Goal: Find specific page/section: Find specific page/section

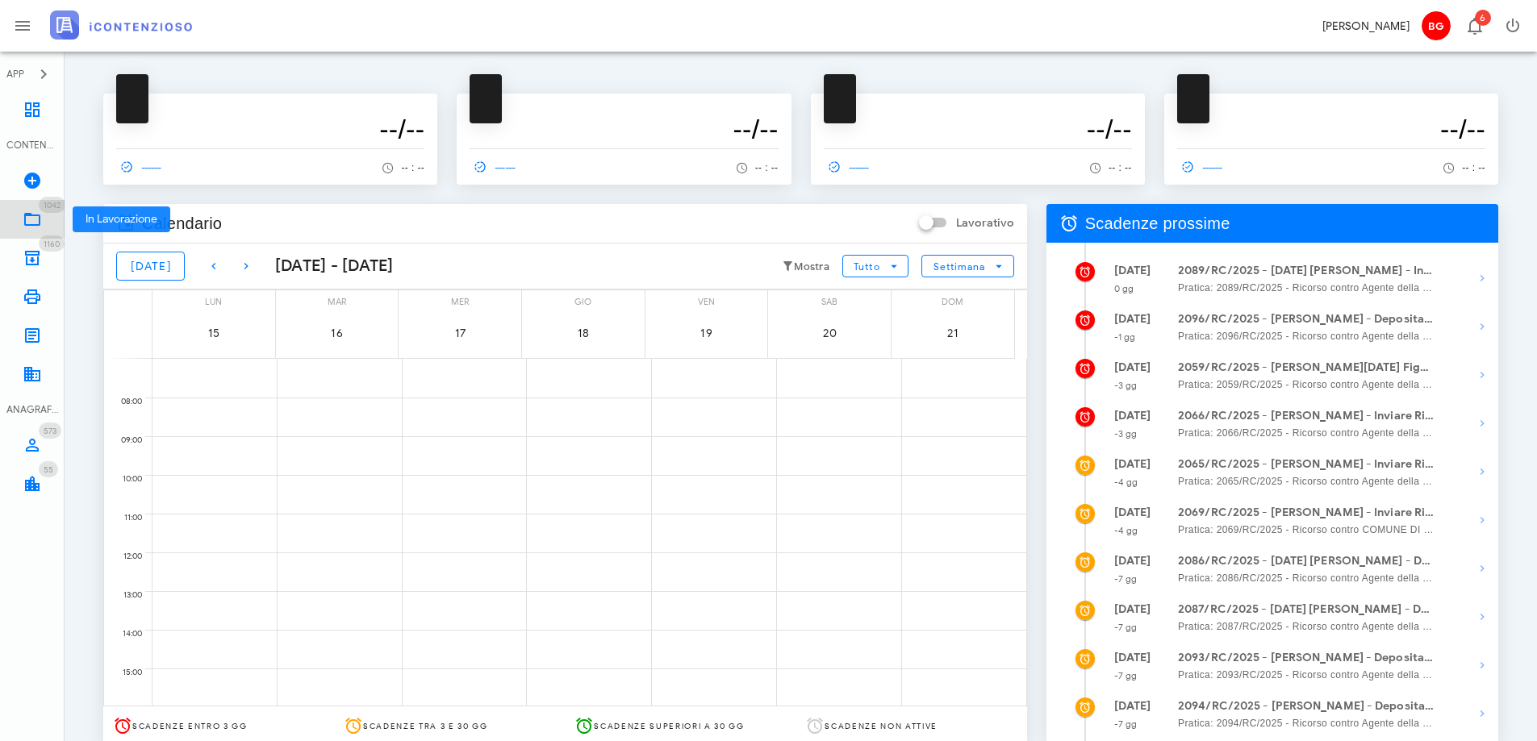
click at [9, 215] on link "1042 In Lavorazione 1042" at bounding box center [32, 219] width 65 height 39
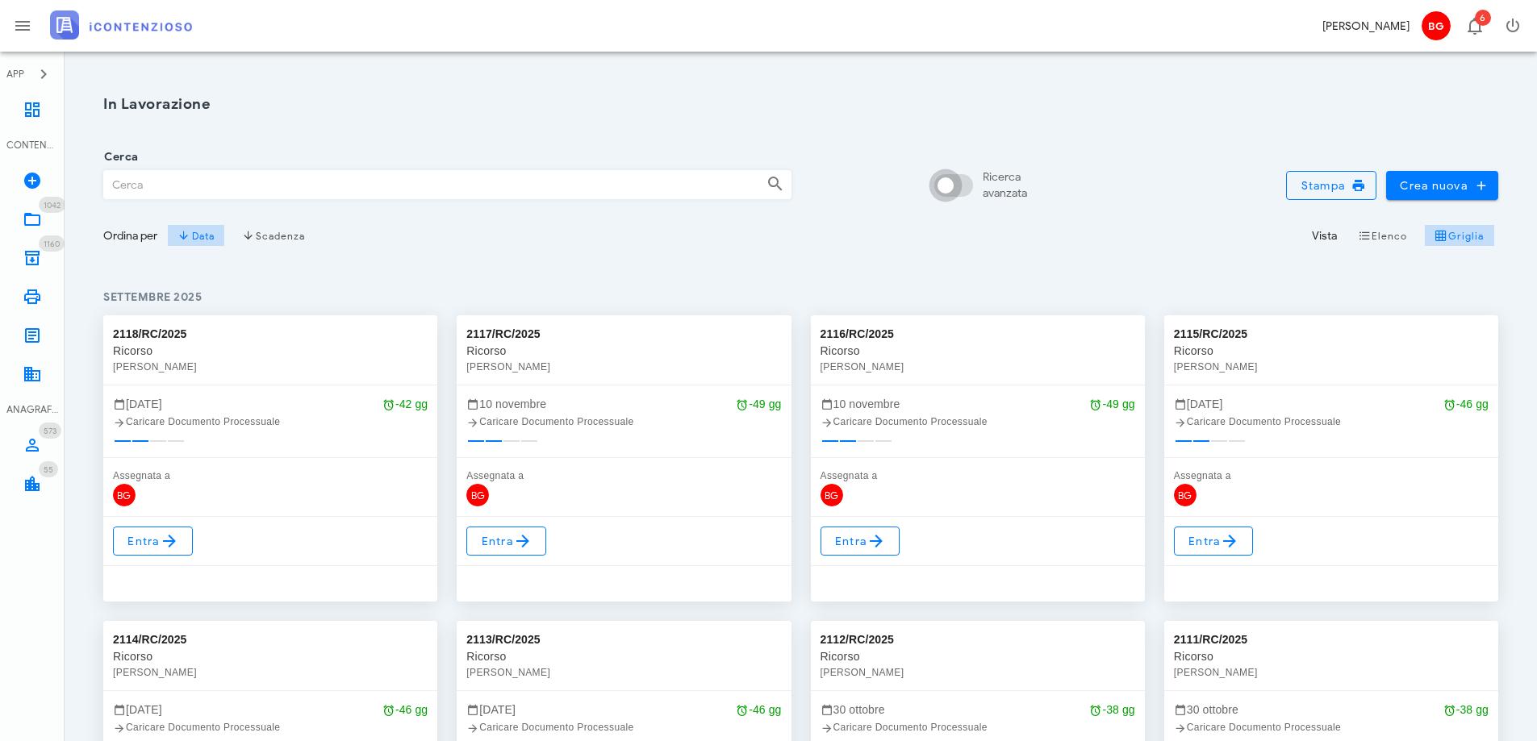
click at [950, 183] on div at bounding box center [945, 185] width 27 height 27
checkbox input "true"
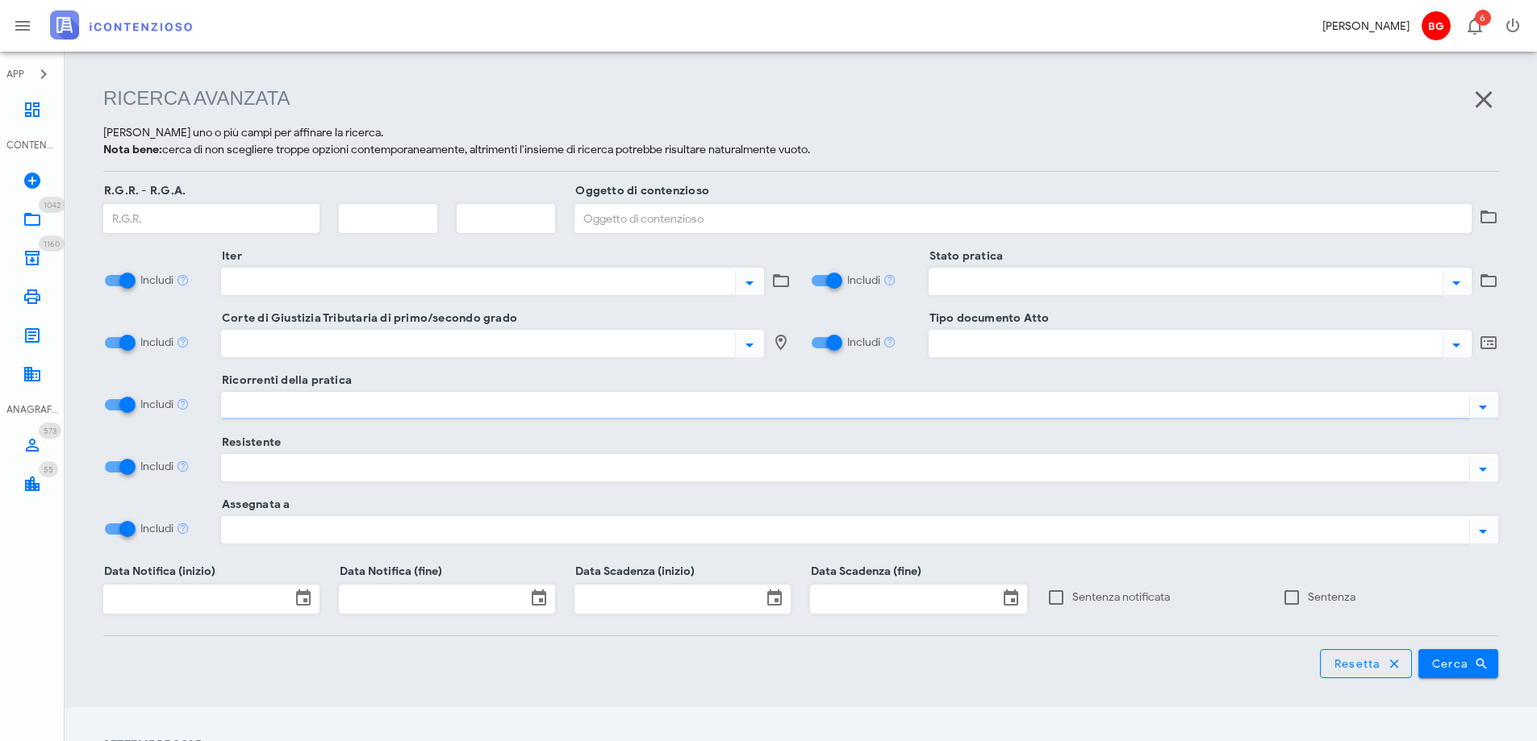
scroll to position [208, 0]
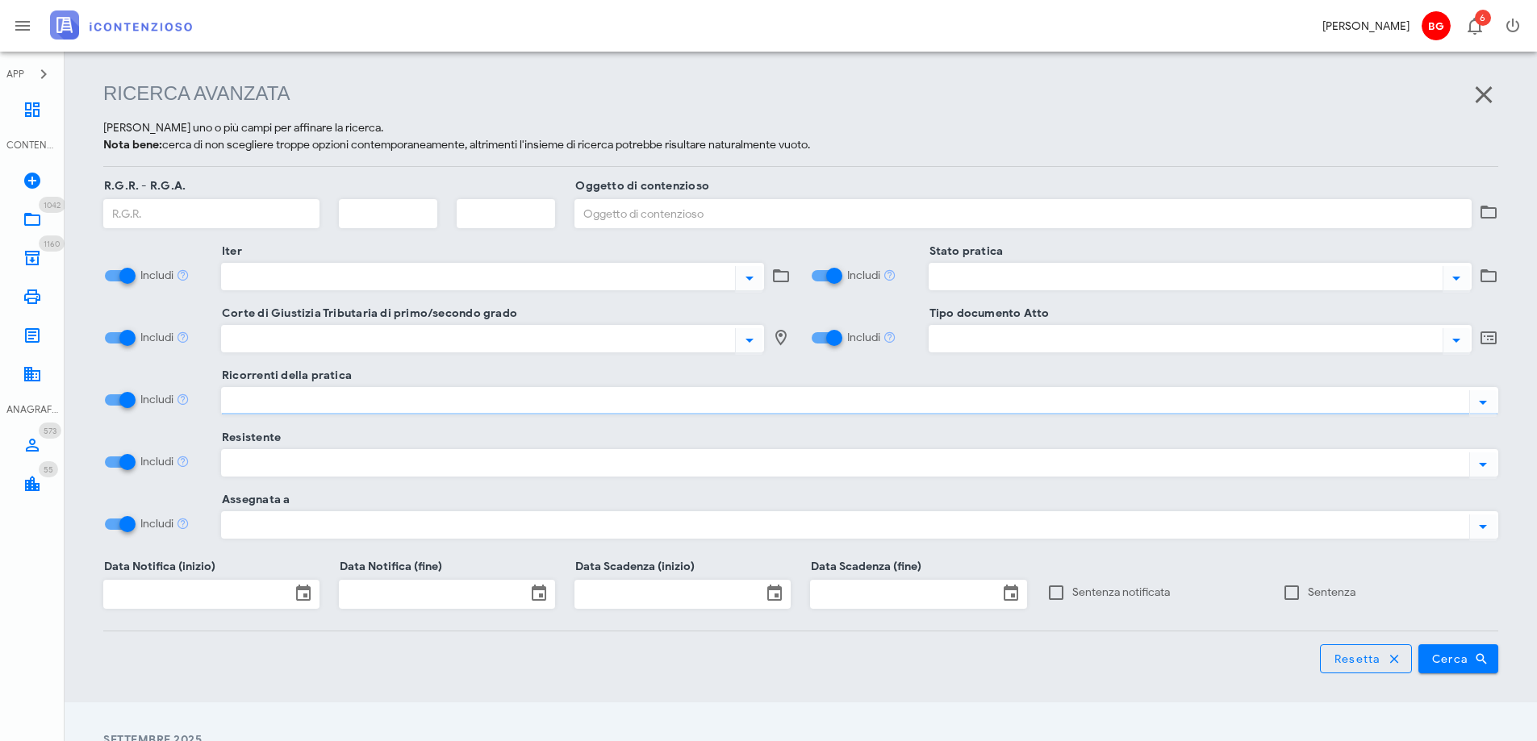
click at [630, 403] on div at bounding box center [842, 400] width 1241 height 21
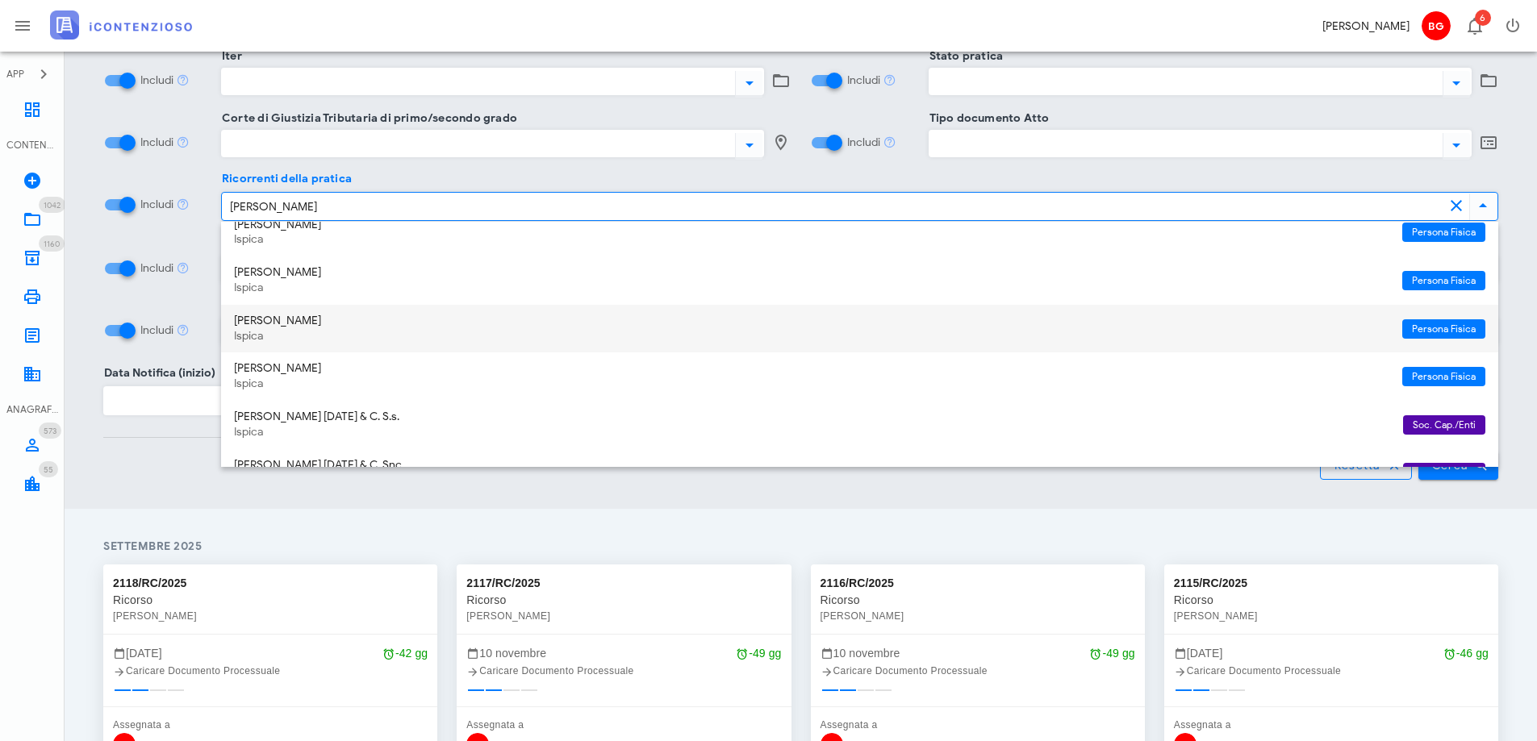
scroll to position [161, 0]
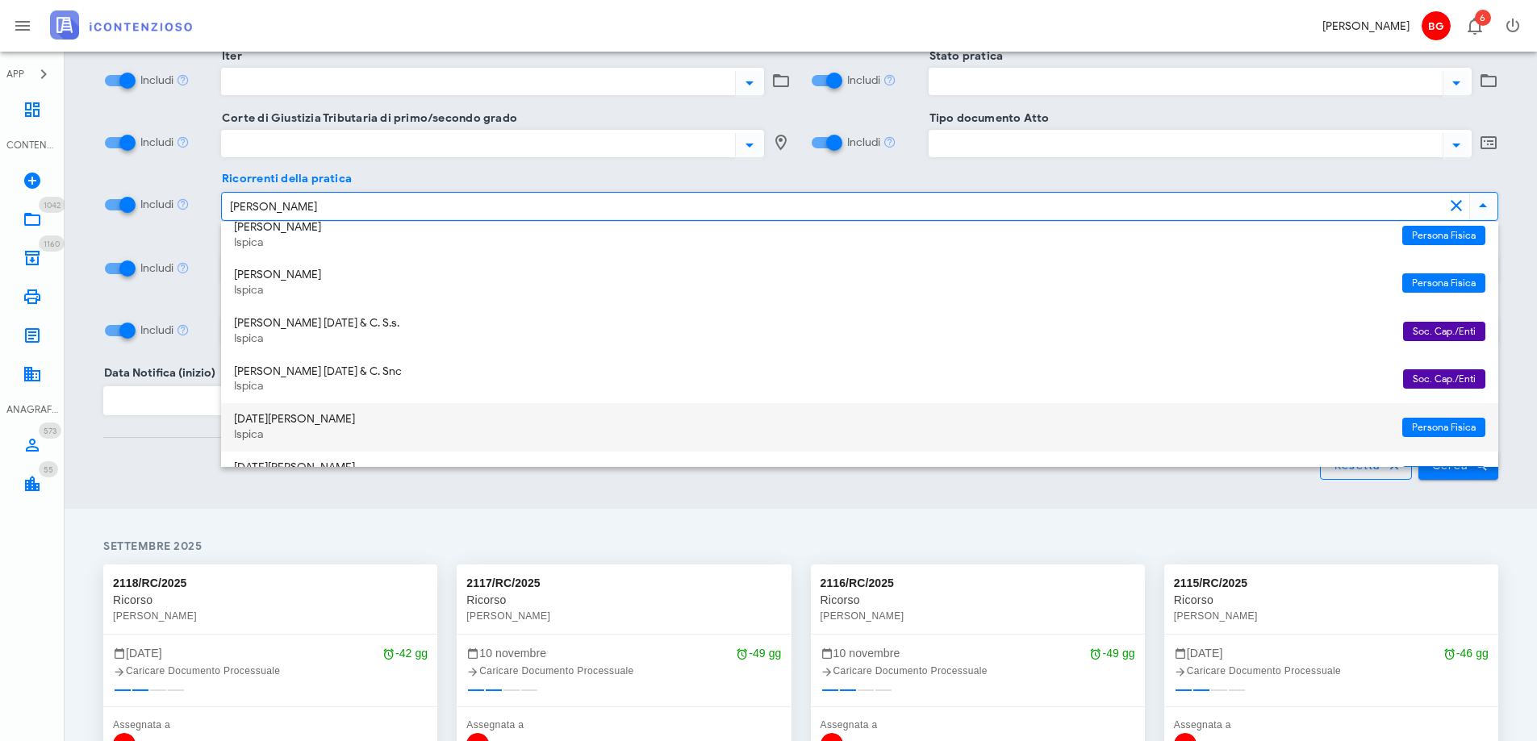
click at [346, 432] on div "Ispica" at bounding box center [811, 435] width 1155 height 14
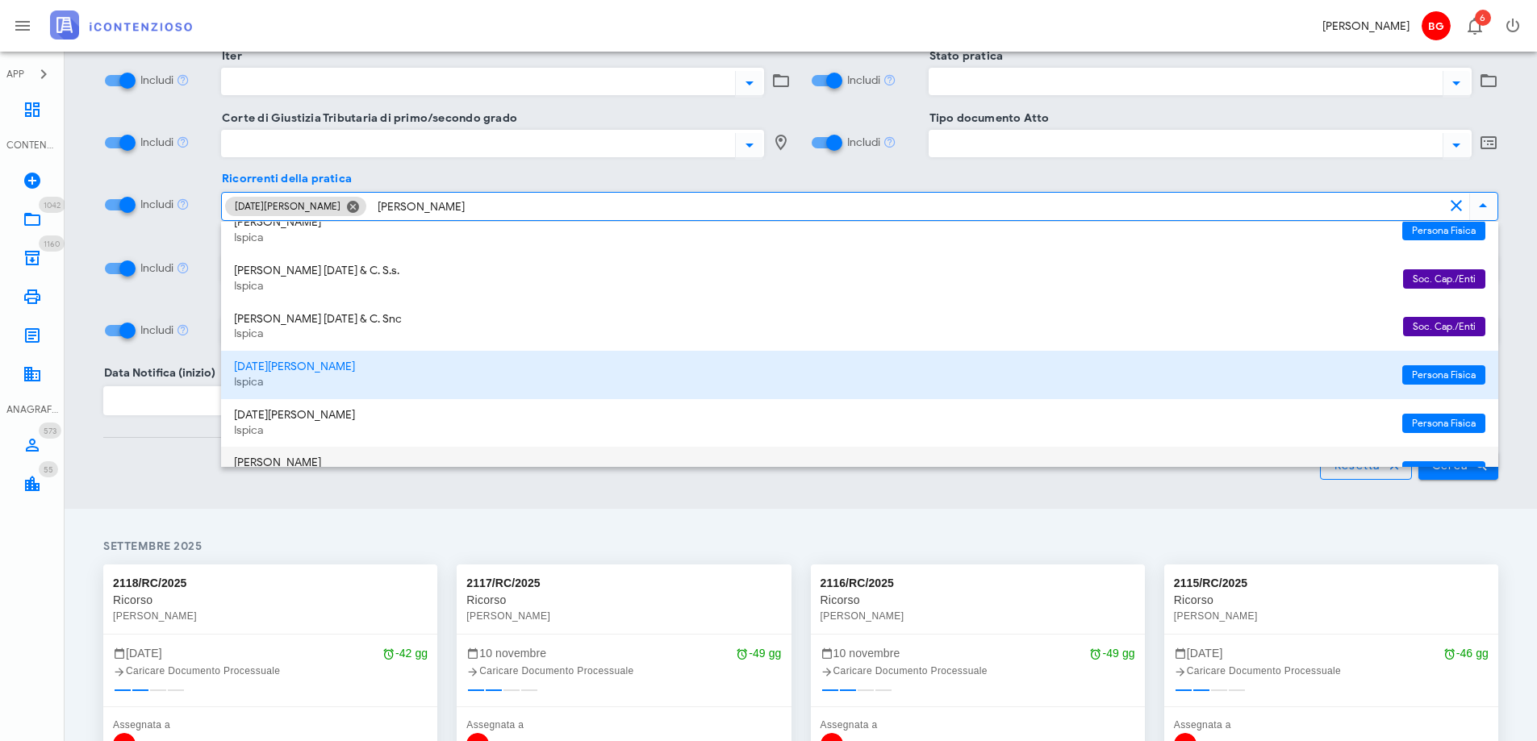
scroll to position [242, 0]
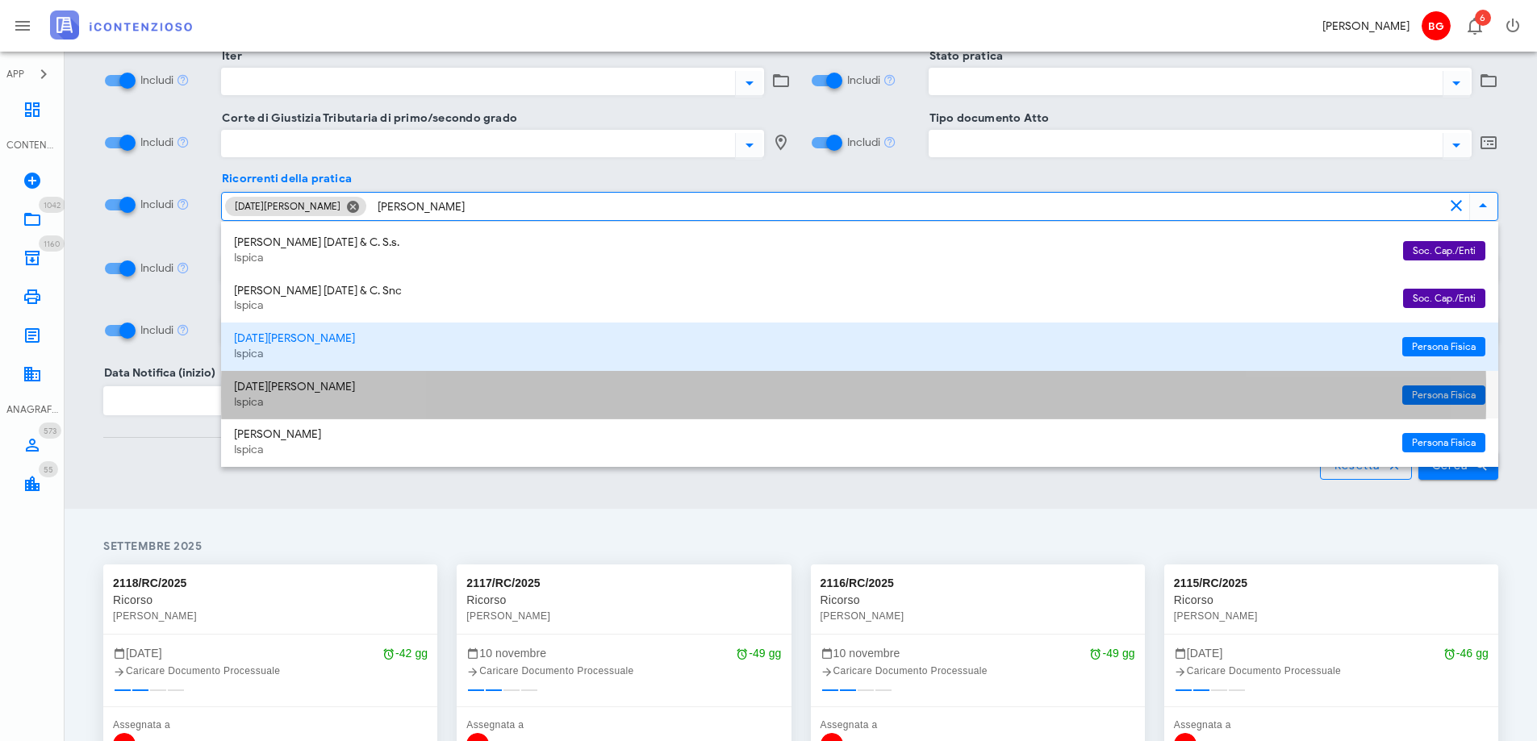
click at [1121, 401] on div "Ispica" at bounding box center [811, 403] width 1155 height 14
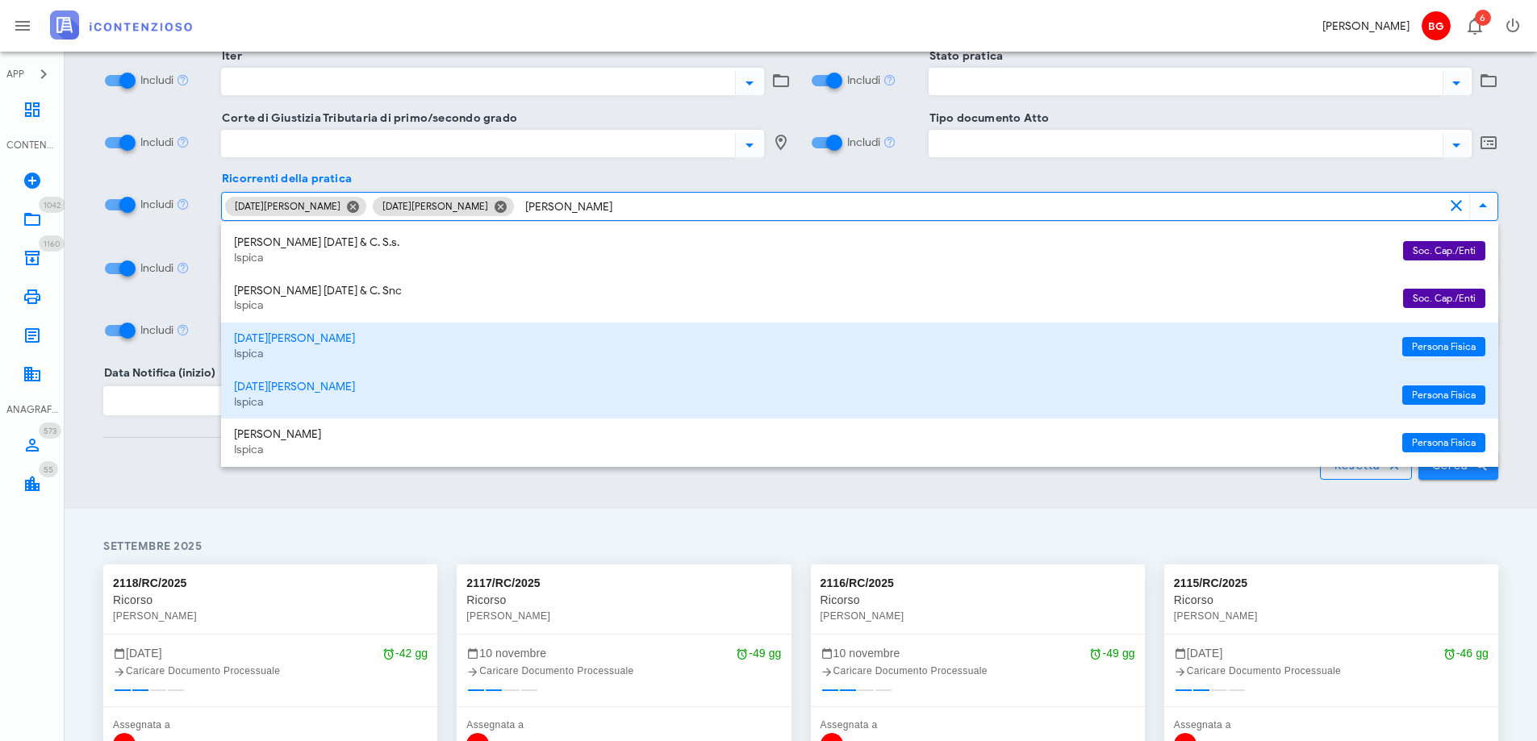
type input "iacono"
click at [1459, 477] on button "Cerca" at bounding box center [1458, 465] width 81 height 29
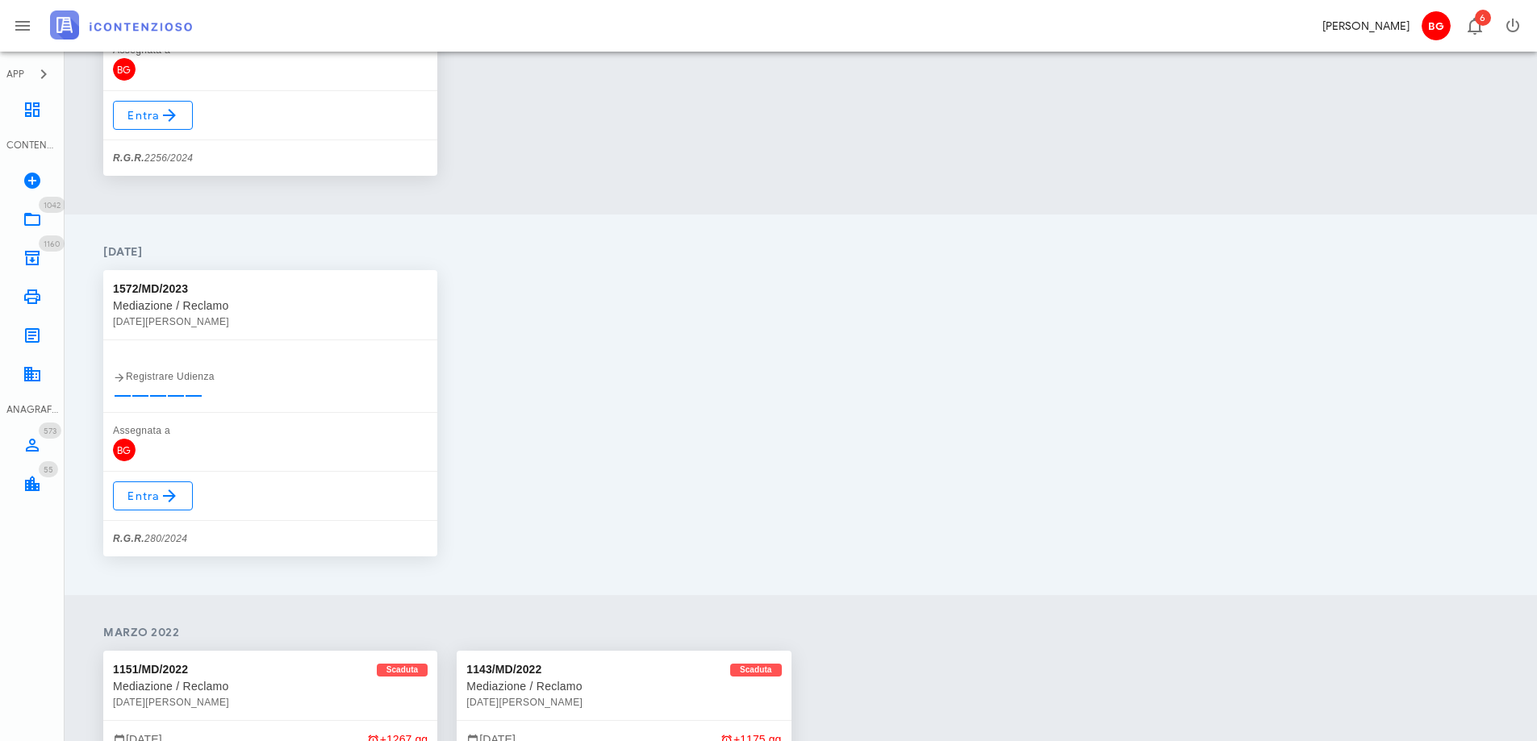
scroll to position [2473, 0]
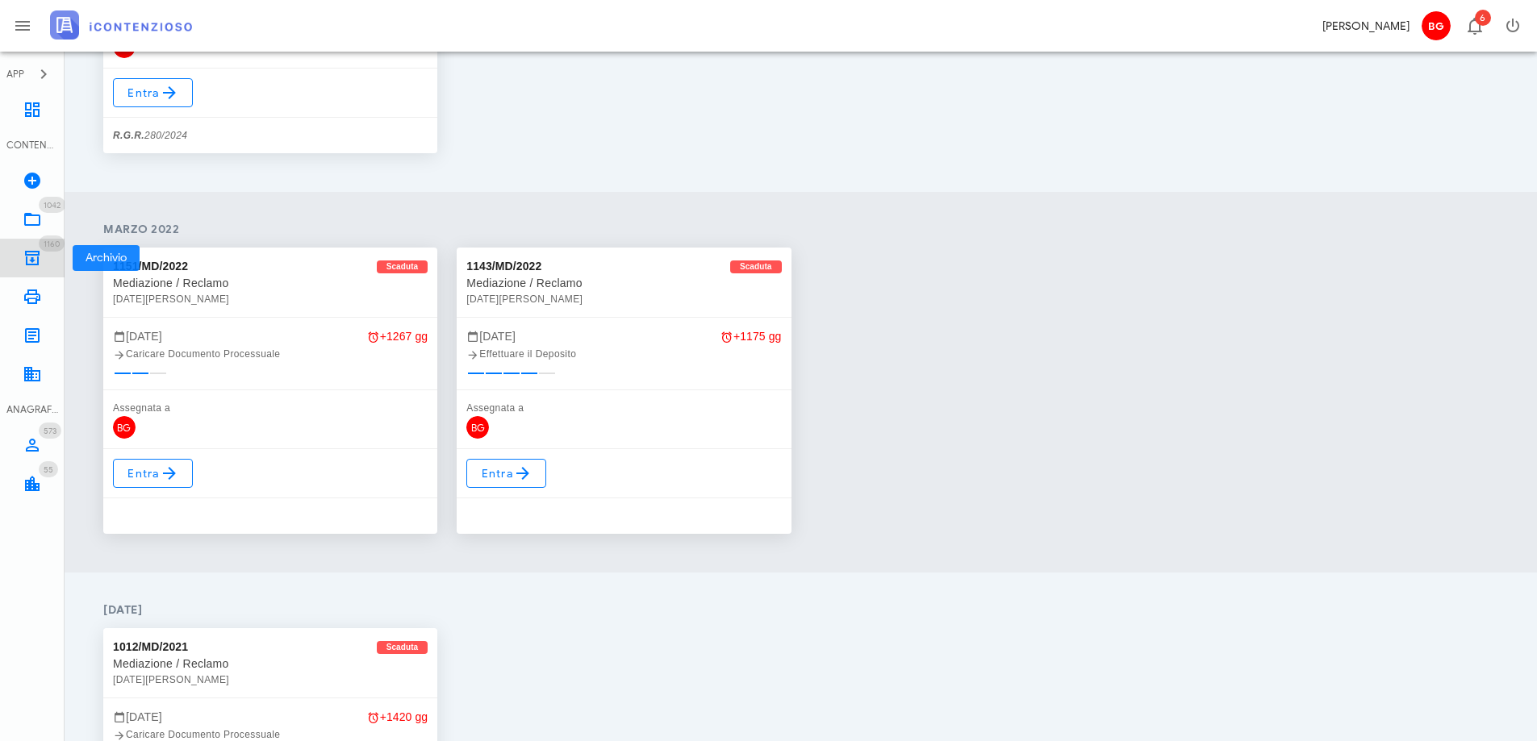
click at [31, 253] on icon at bounding box center [32, 257] width 19 height 19
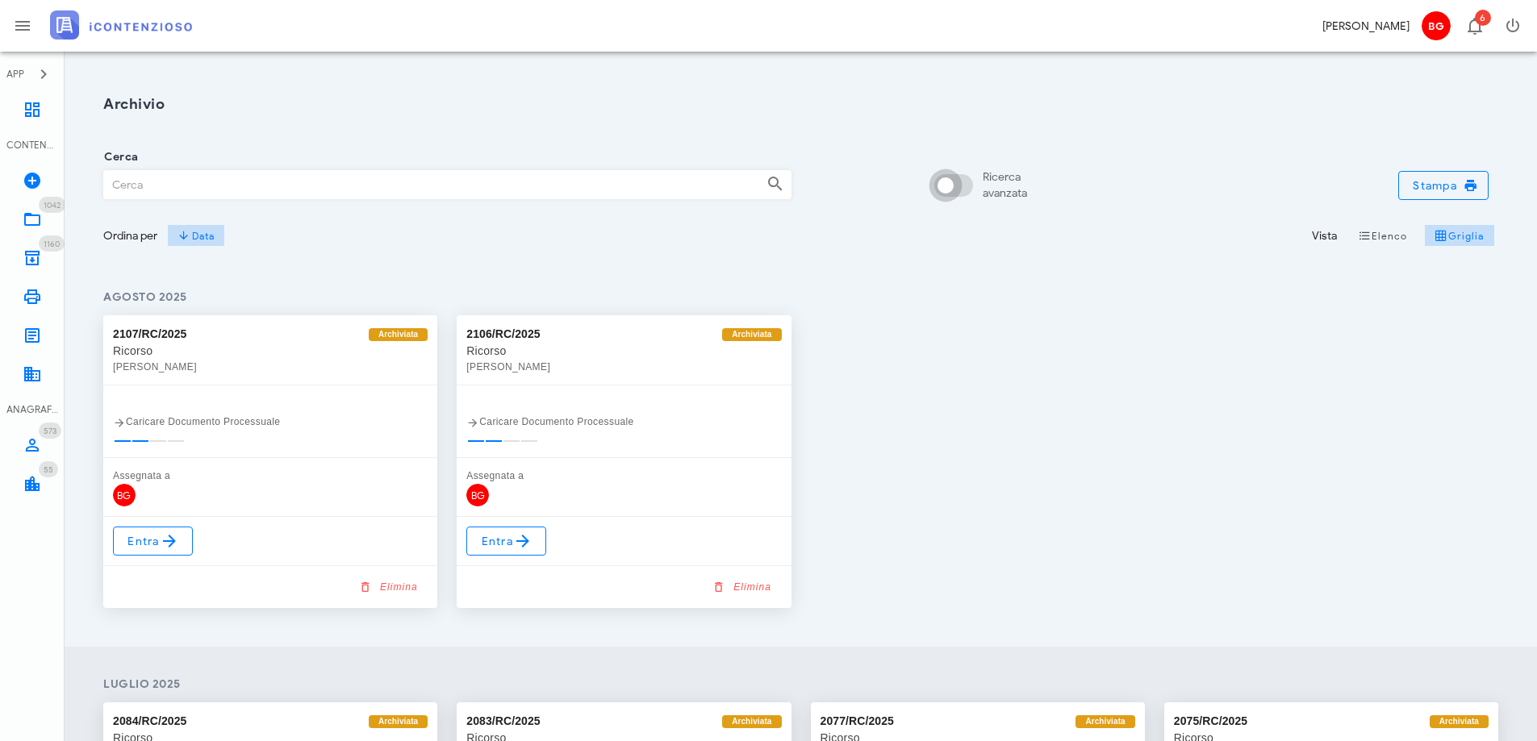
click at [947, 186] on div at bounding box center [945, 185] width 27 height 27
checkbox input "true"
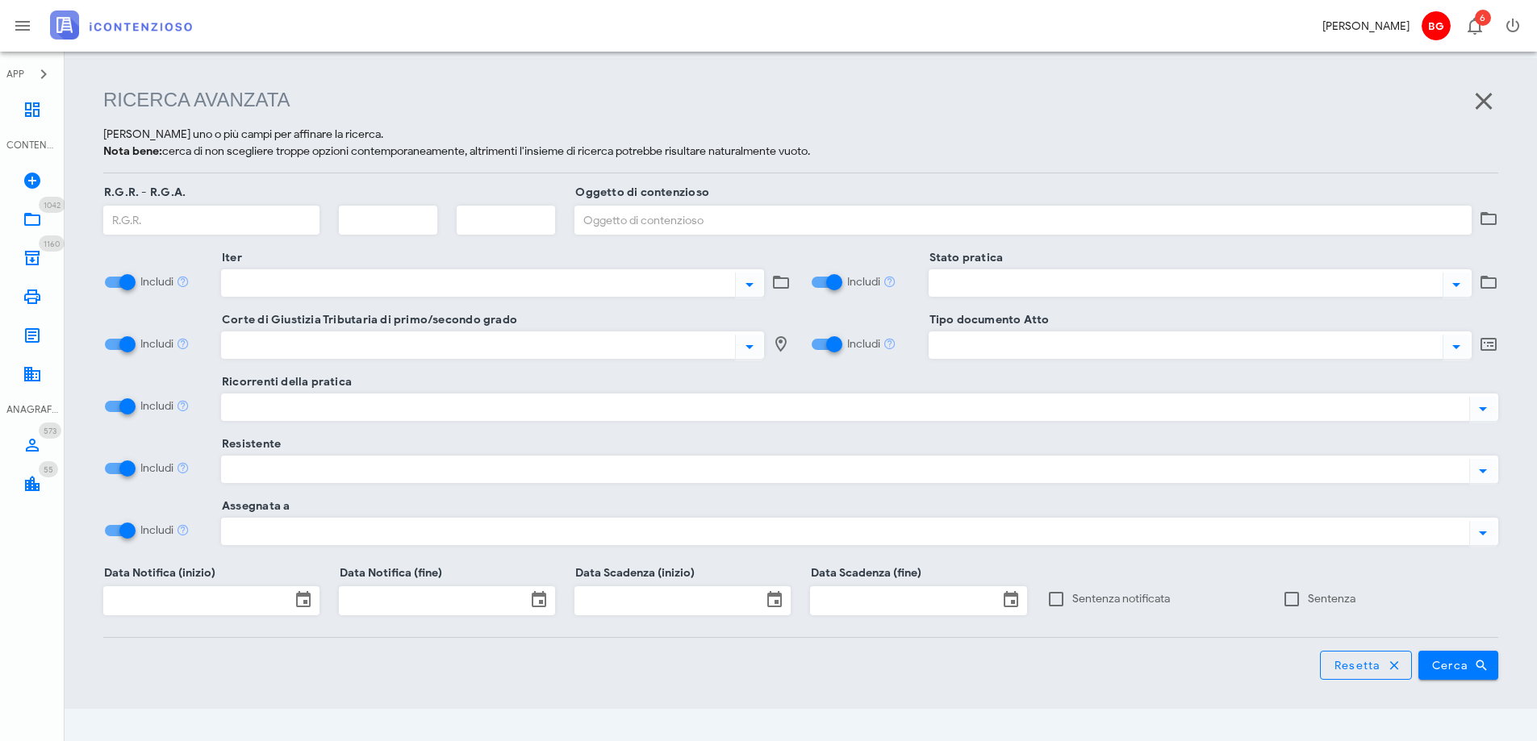
scroll to position [208, 0]
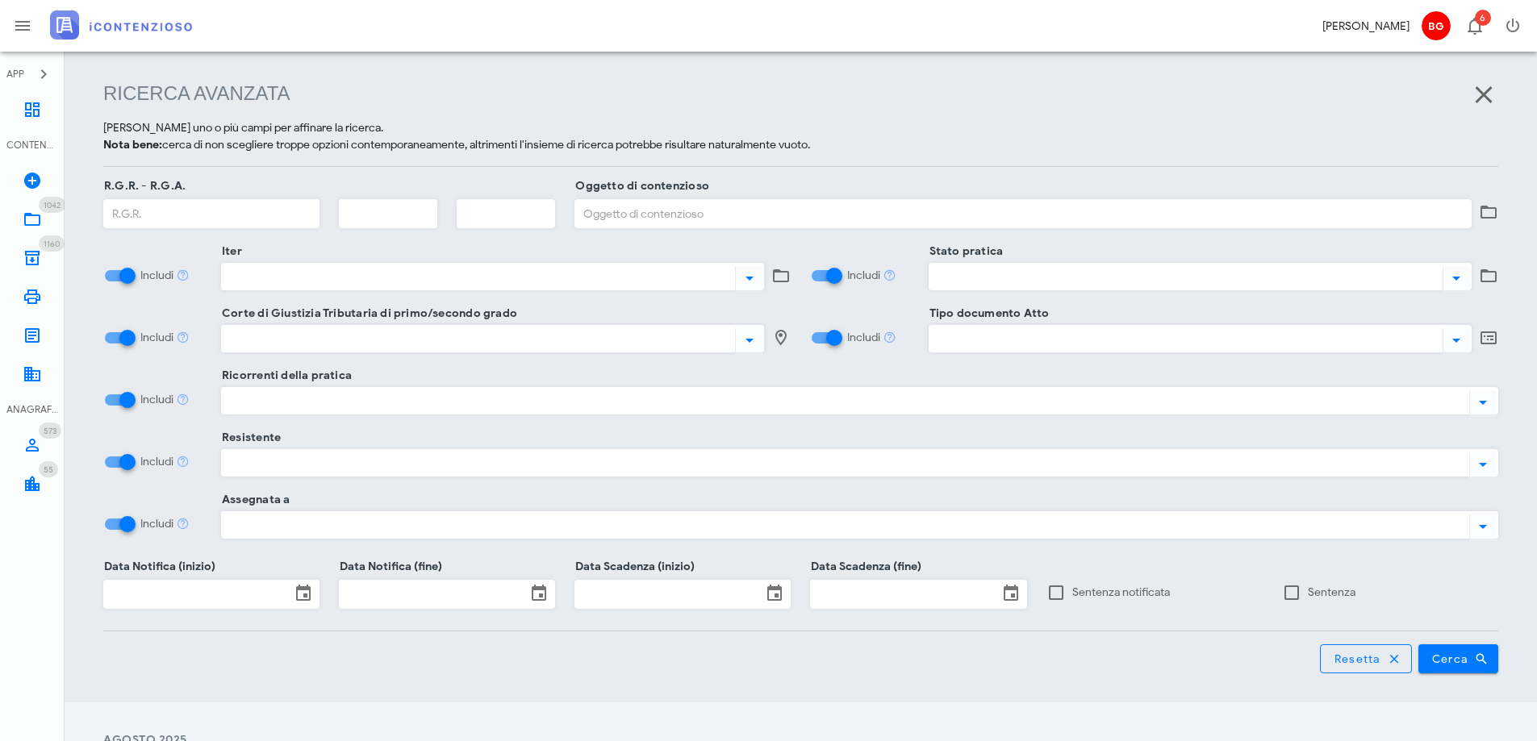
click at [431, 398] on div at bounding box center [842, 400] width 1241 height 21
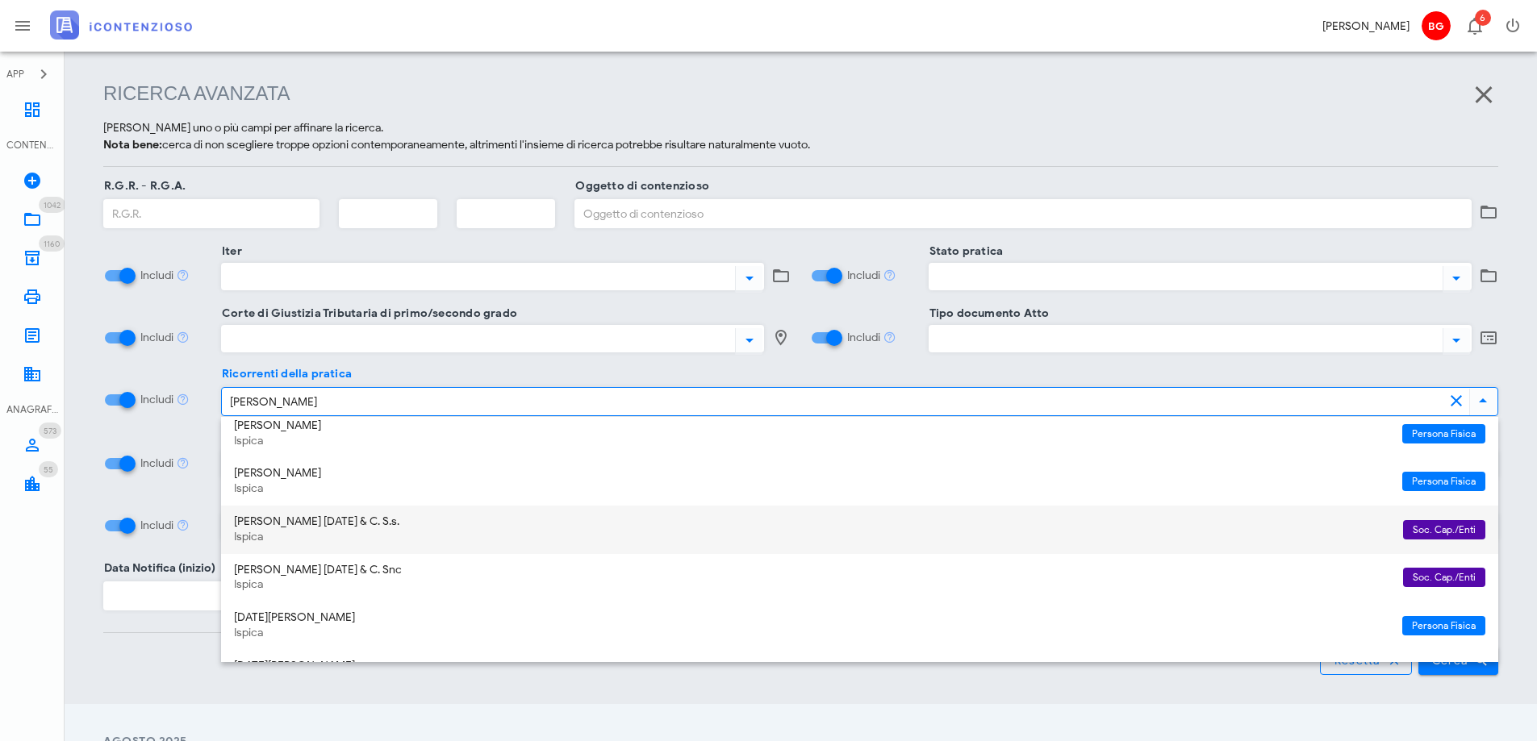
scroll to position [161, 0]
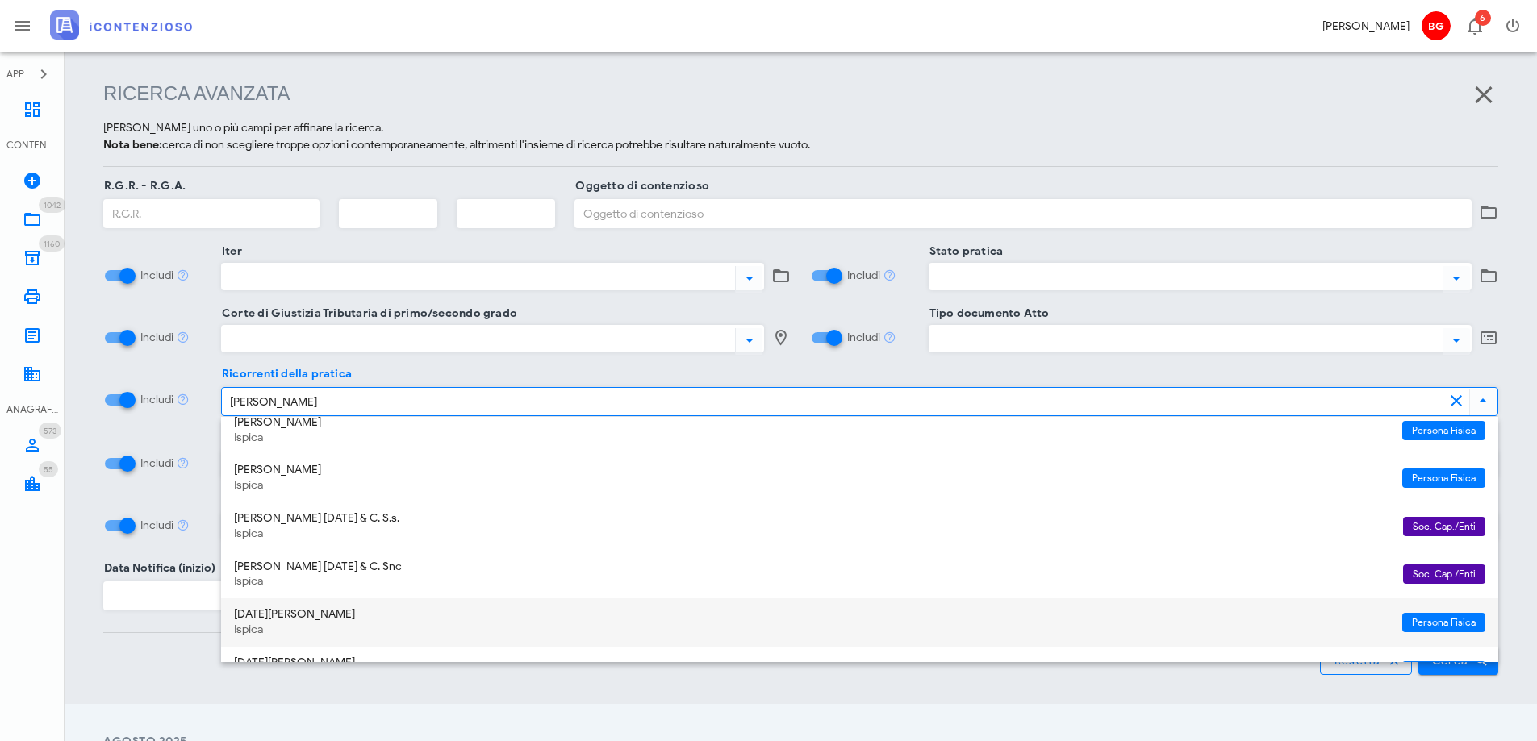
click at [381, 637] on div "Ispica" at bounding box center [811, 631] width 1155 height 14
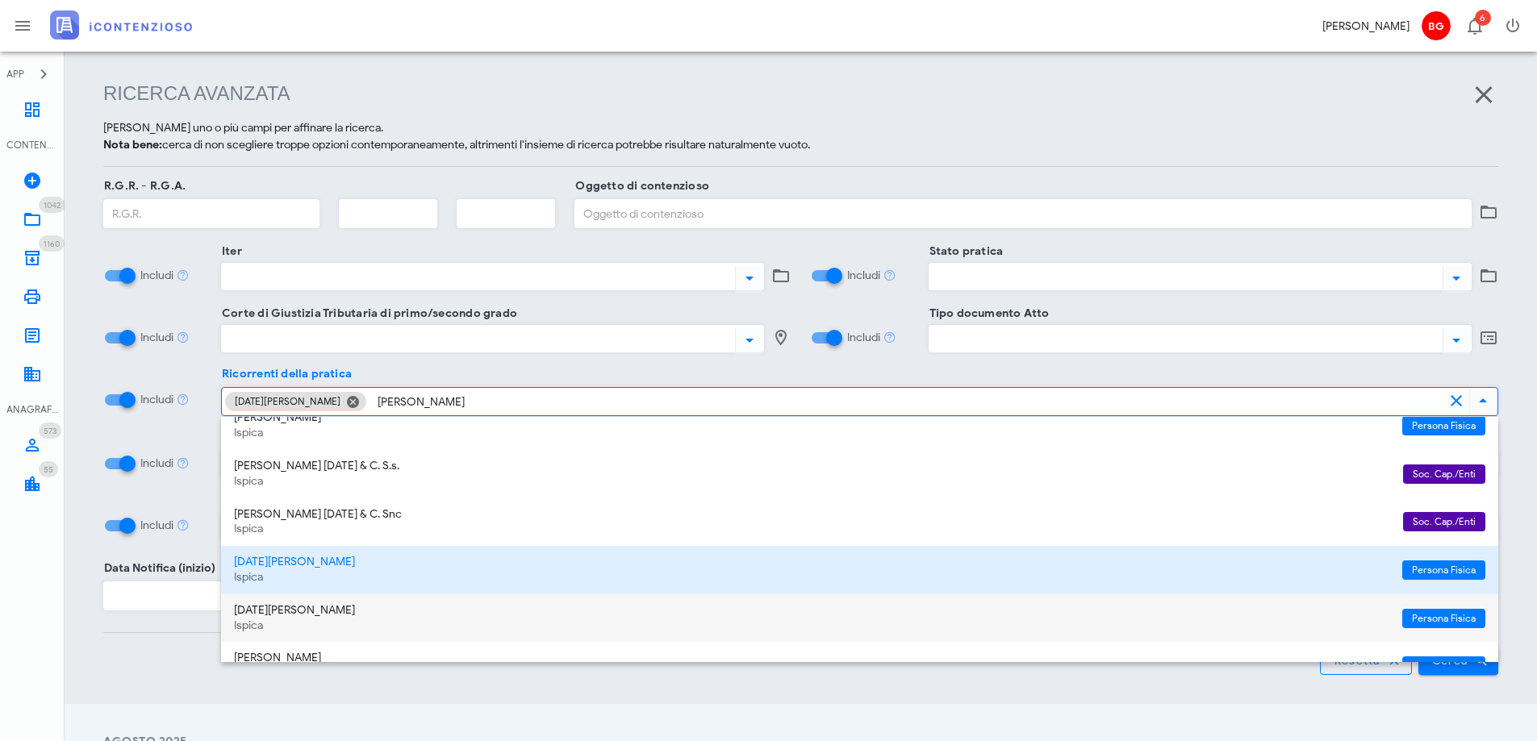
scroll to position [242, 0]
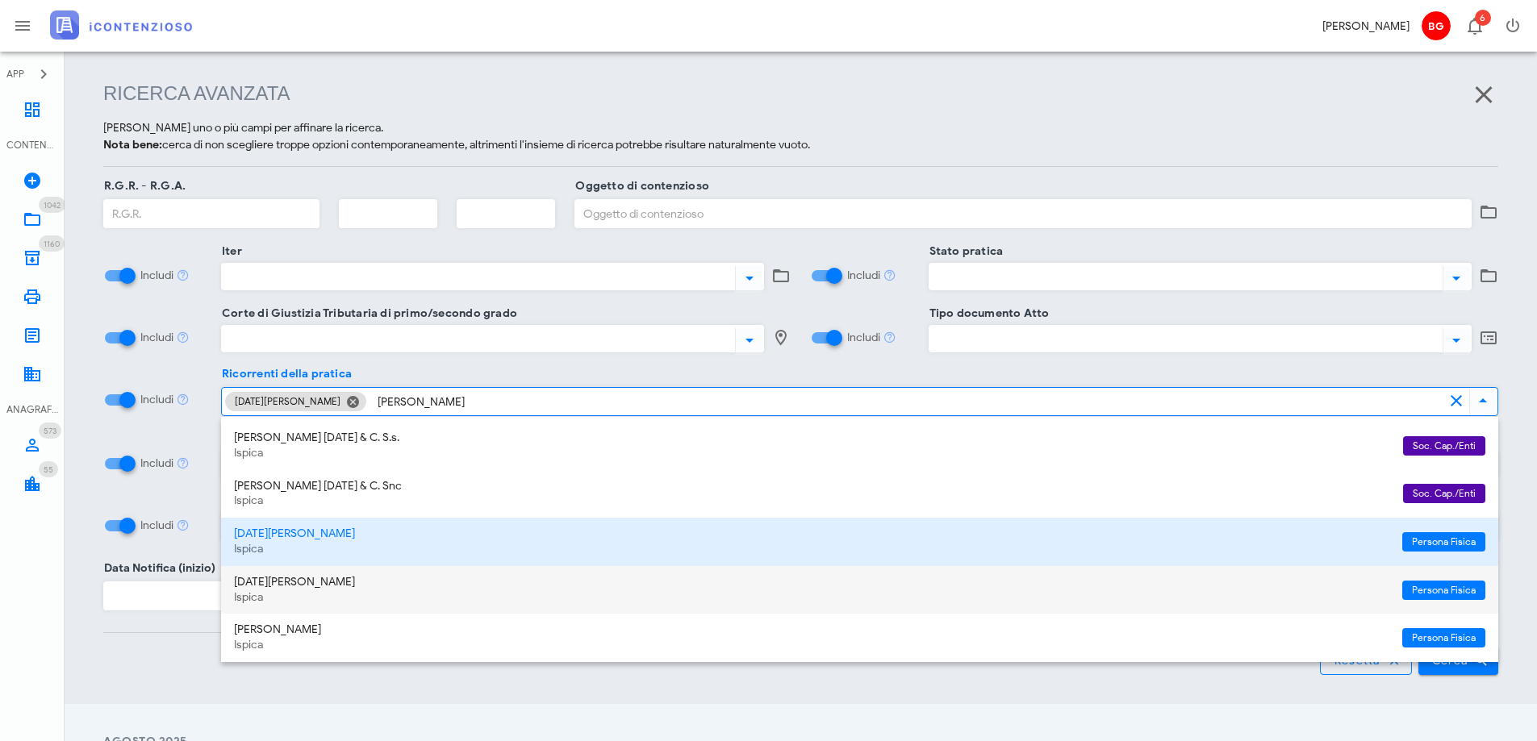
click at [382, 592] on div "Ispica" at bounding box center [811, 598] width 1155 height 14
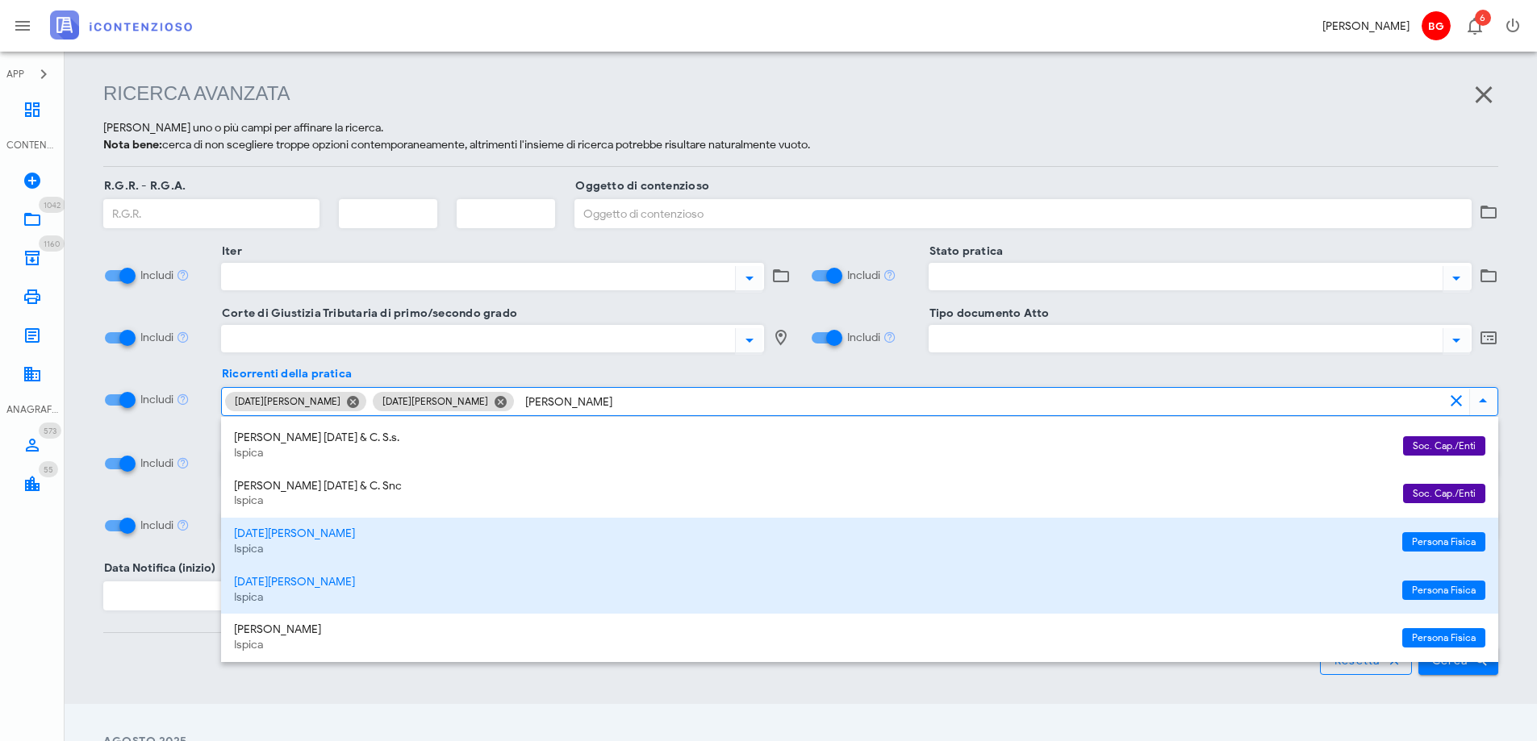
type input "iacono"
click at [1454, 677] on div "Ricerca avanzata Seleziona uno o più campi per affinare la ricerca. Nota bene: …" at bounding box center [801, 378] width 1472 height 653
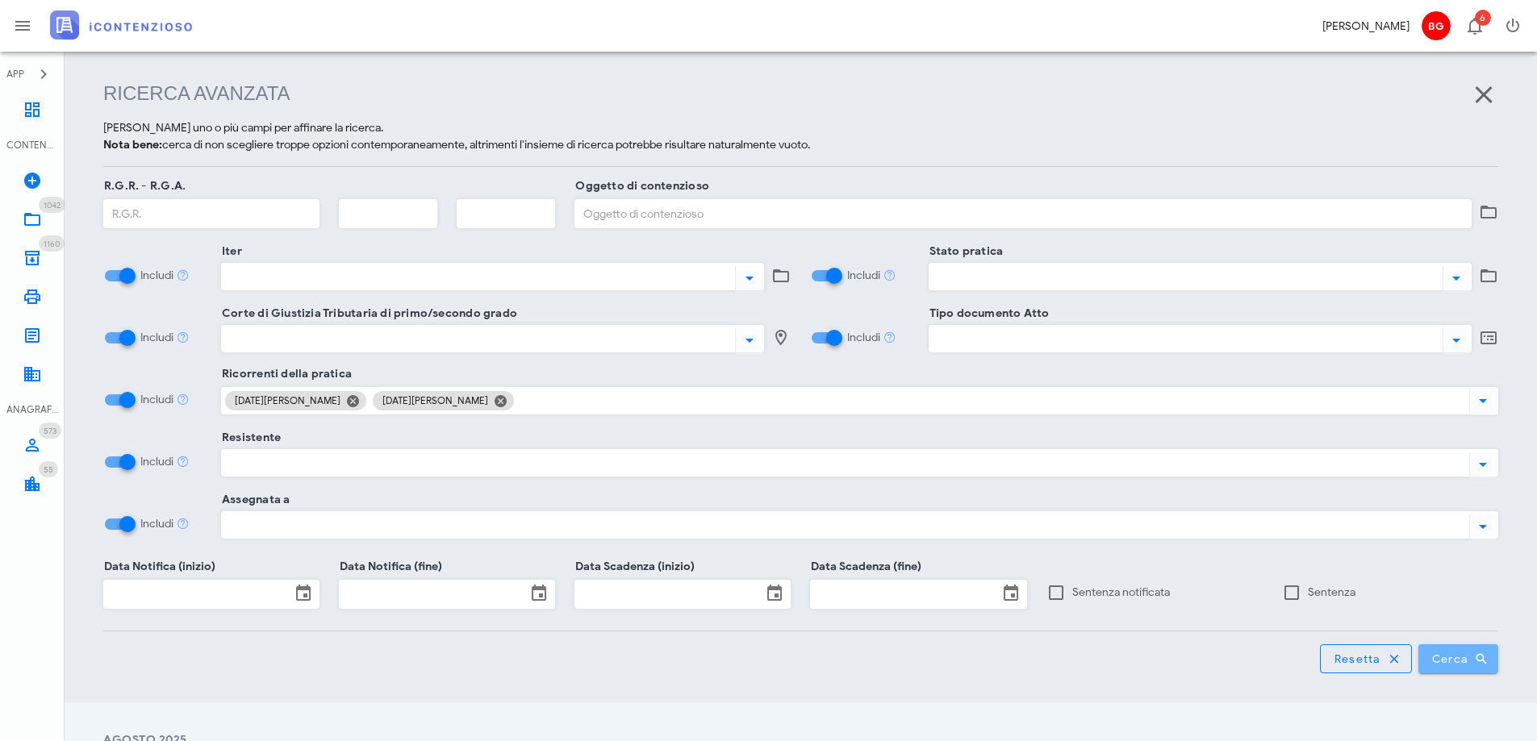
click at [1450, 672] on button "Cerca" at bounding box center [1458, 659] width 81 height 29
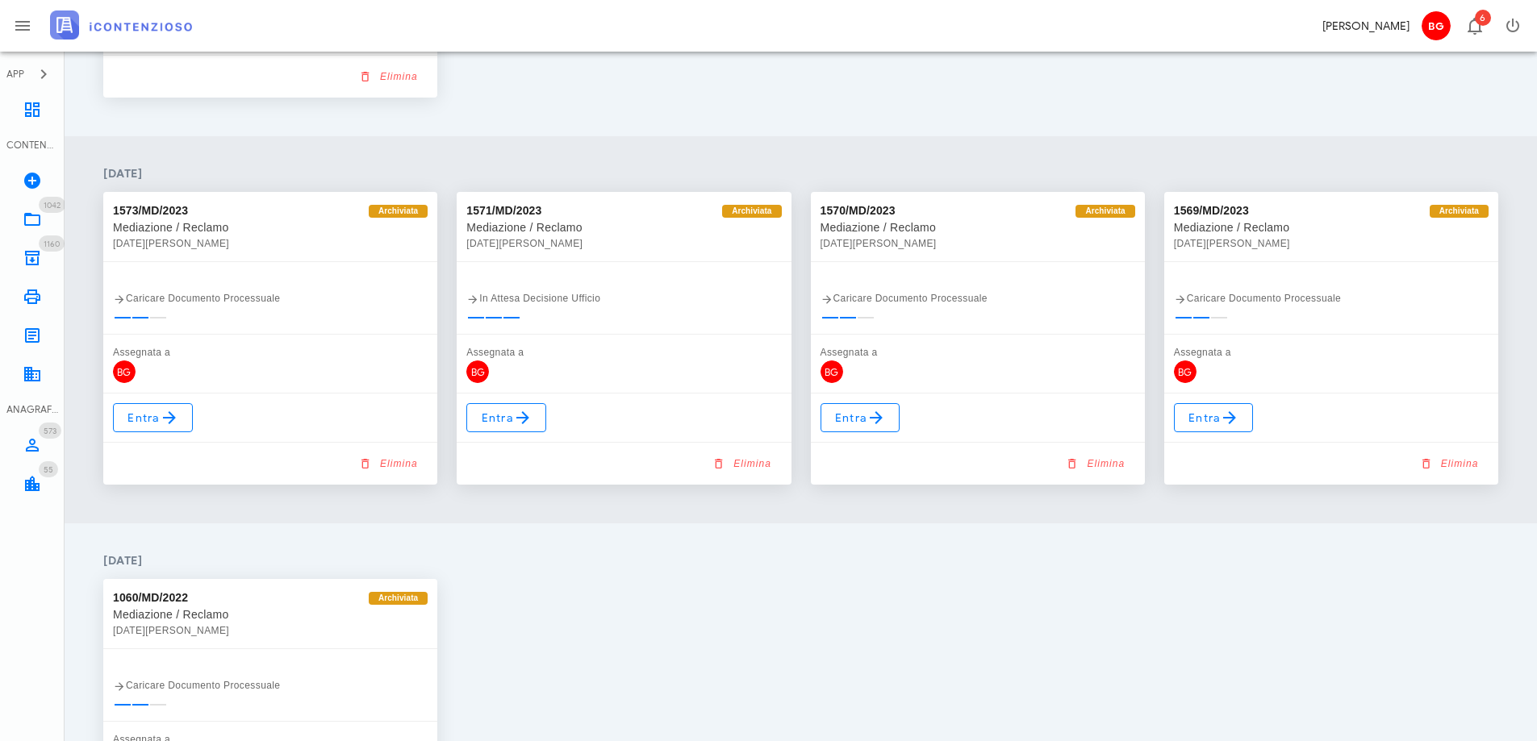
scroll to position [1908, 0]
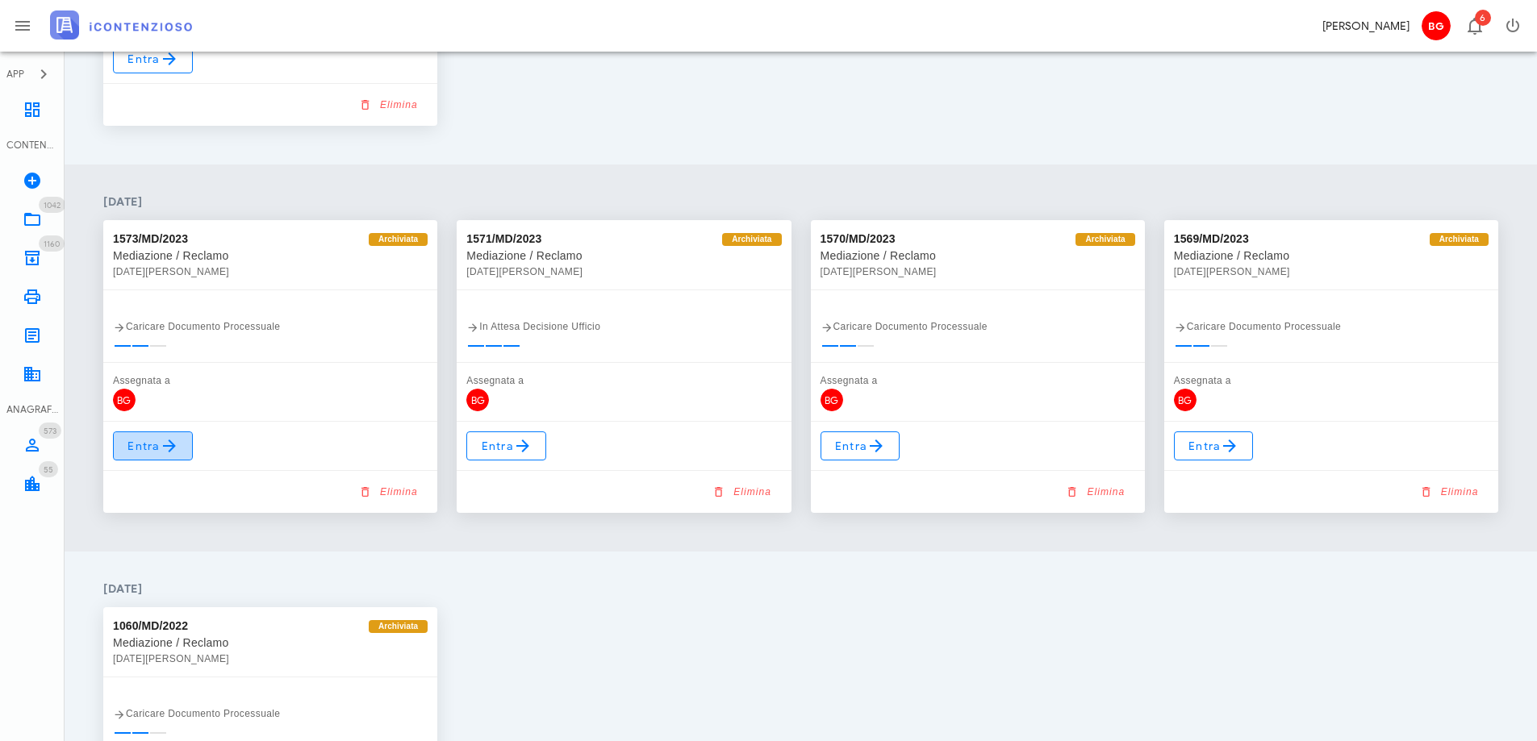
click at [168, 452] on icon at bounding box center [169, 445] width 19 height 19
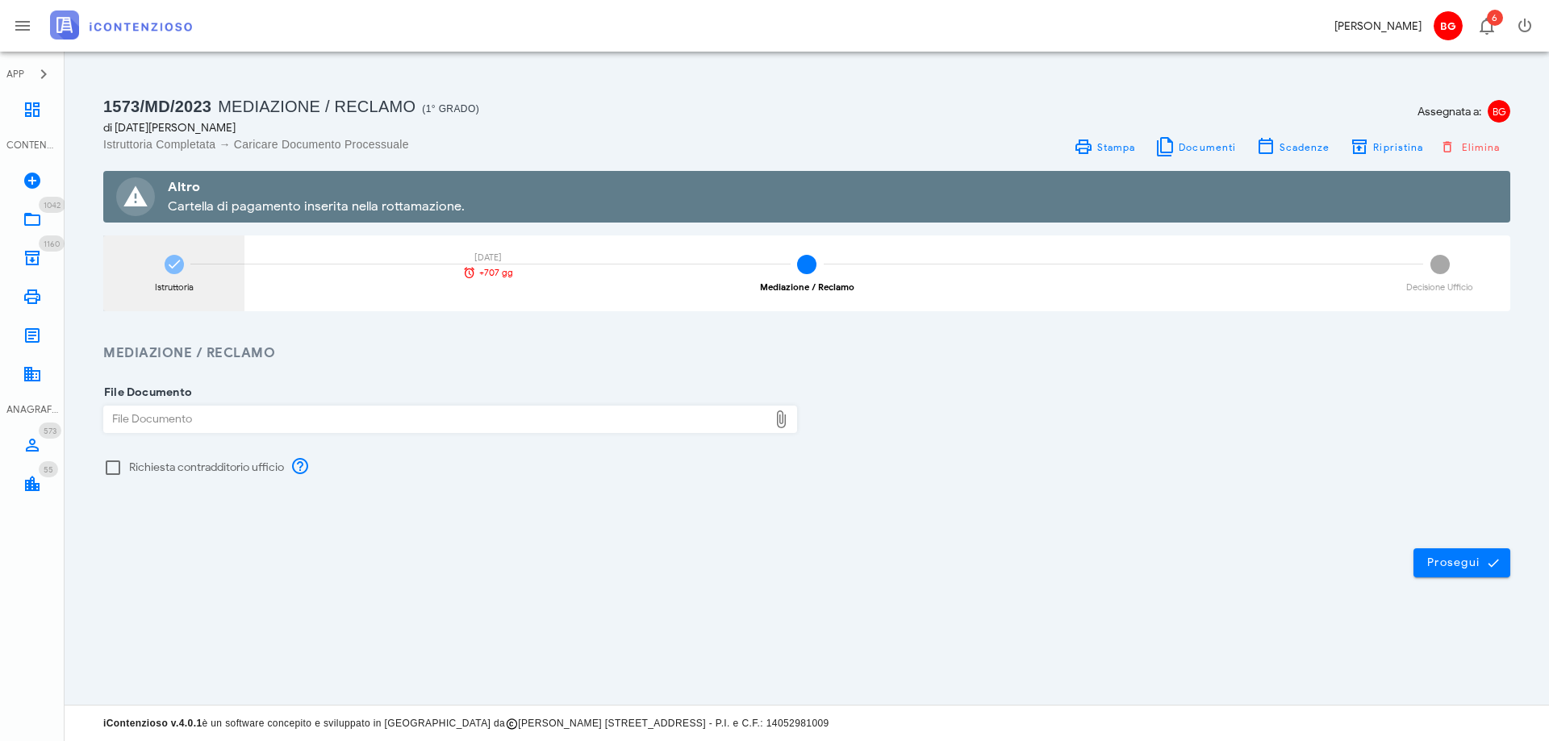
click at [184, 265] on div "Istruttoria [DATE] +707 gg" at bounding box center [173, 274] width 141 height 76
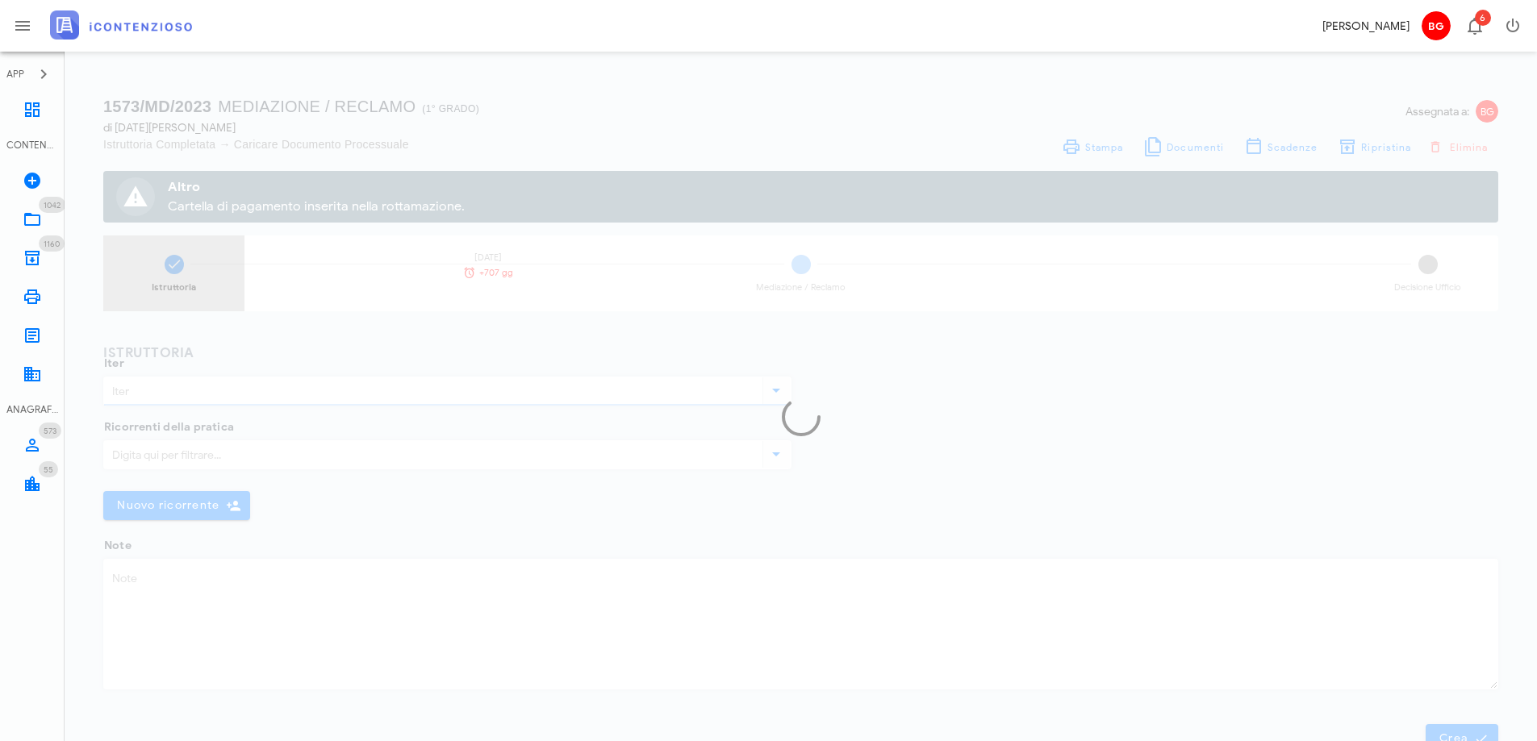
type input "Mediazione / Reclamo"
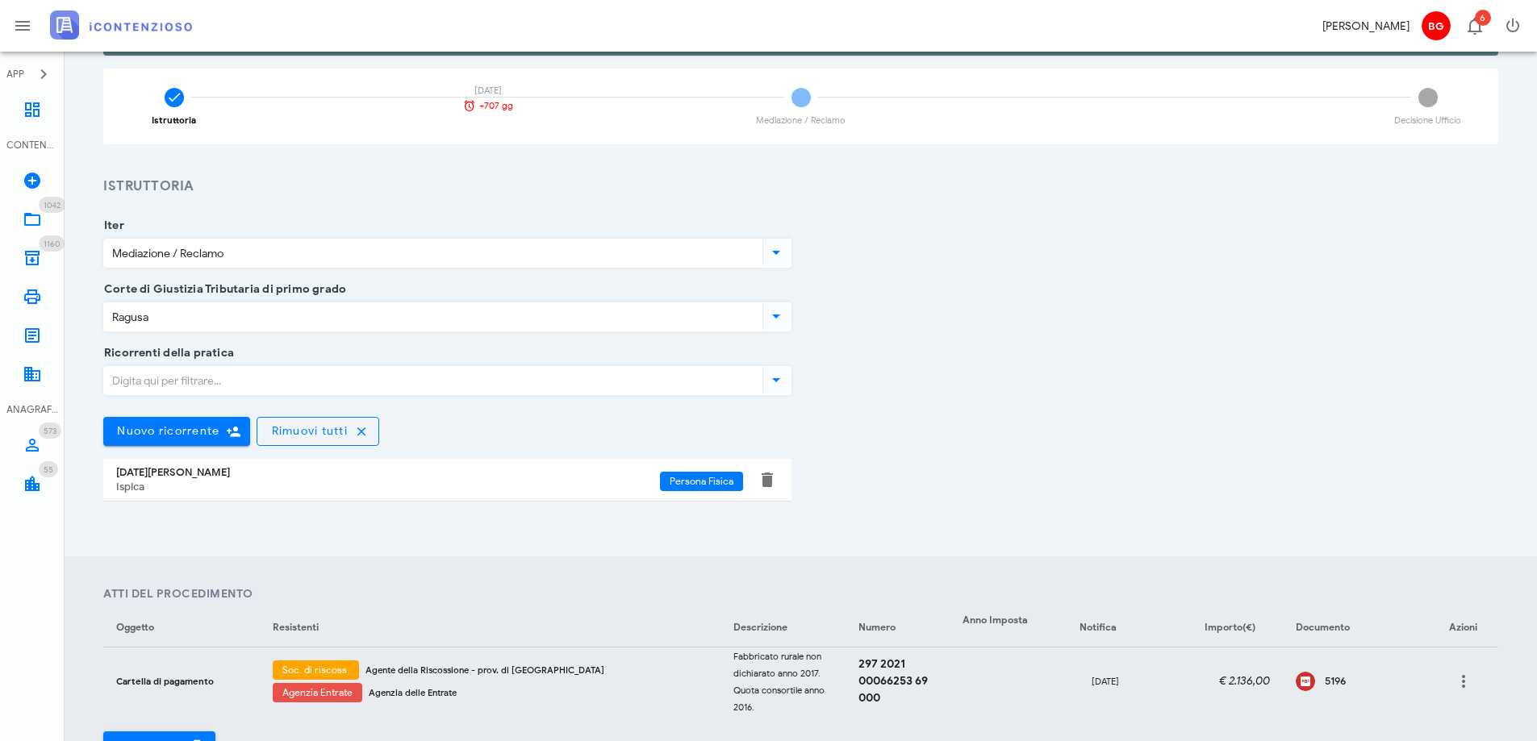
scroll to position [323, 0]
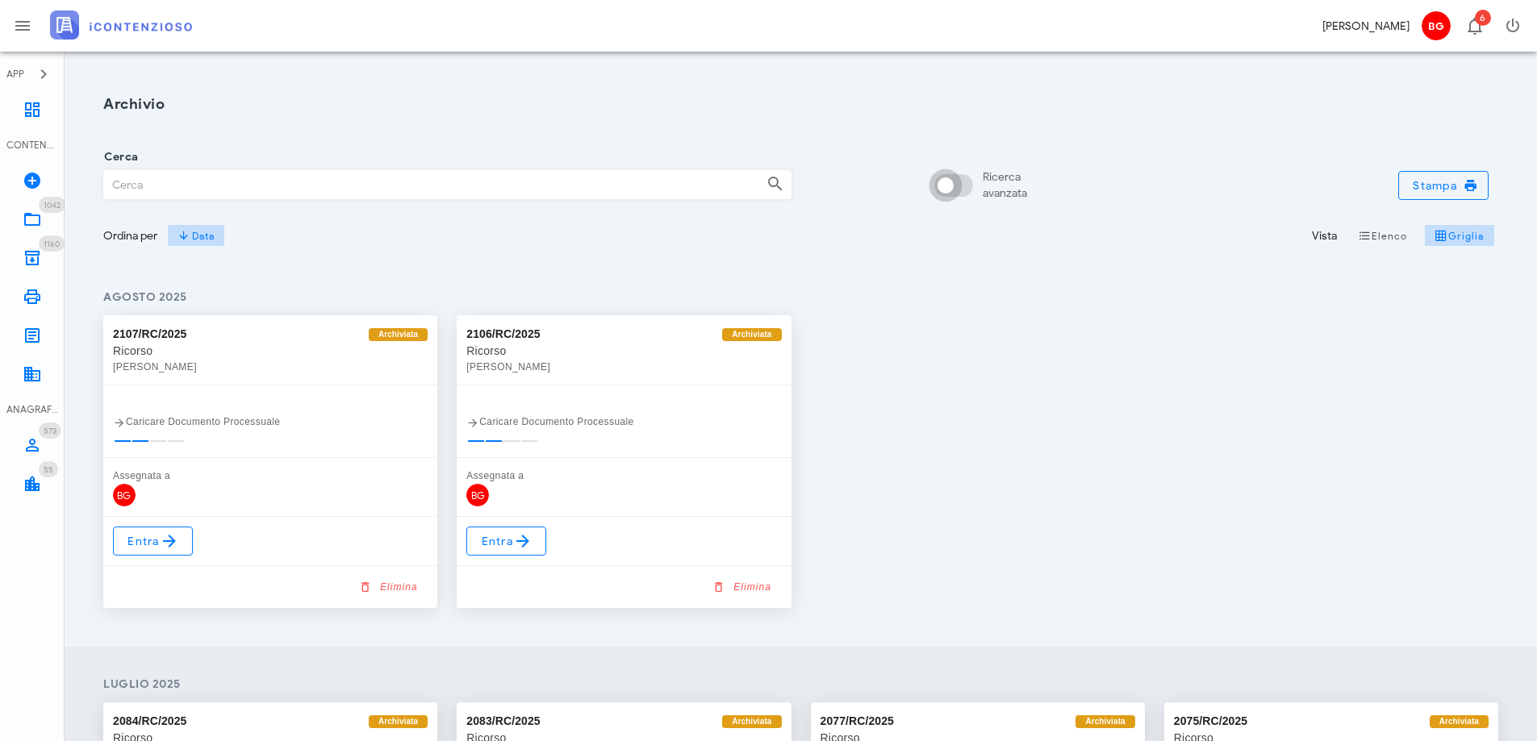
click at [937, 190] on div at bounding box center [945, 185] width 27 height 27
checkbox input "true"
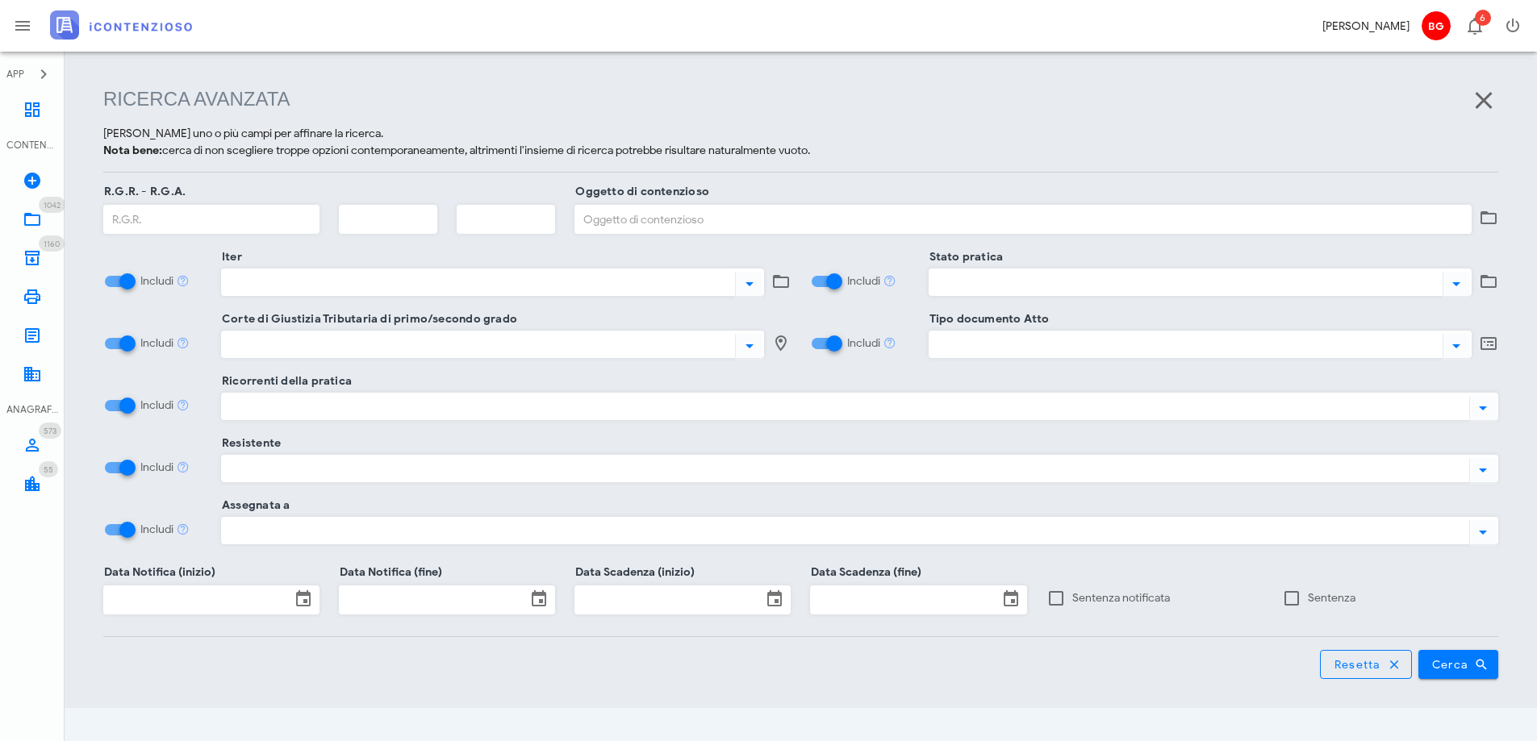
scroll to position [208, 0]
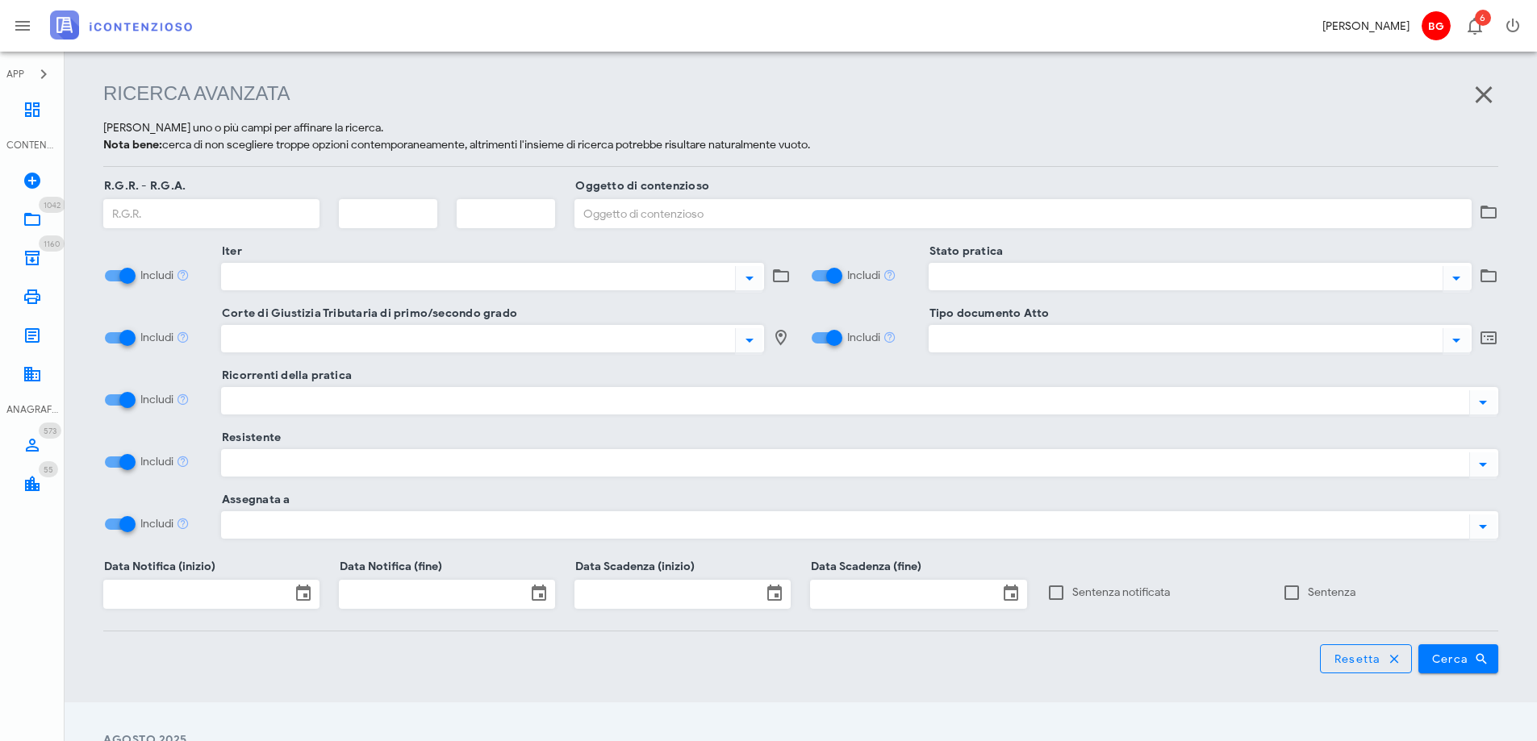
click at [729, 400] on div at bounding box center [842, 400] width 1241 height 21
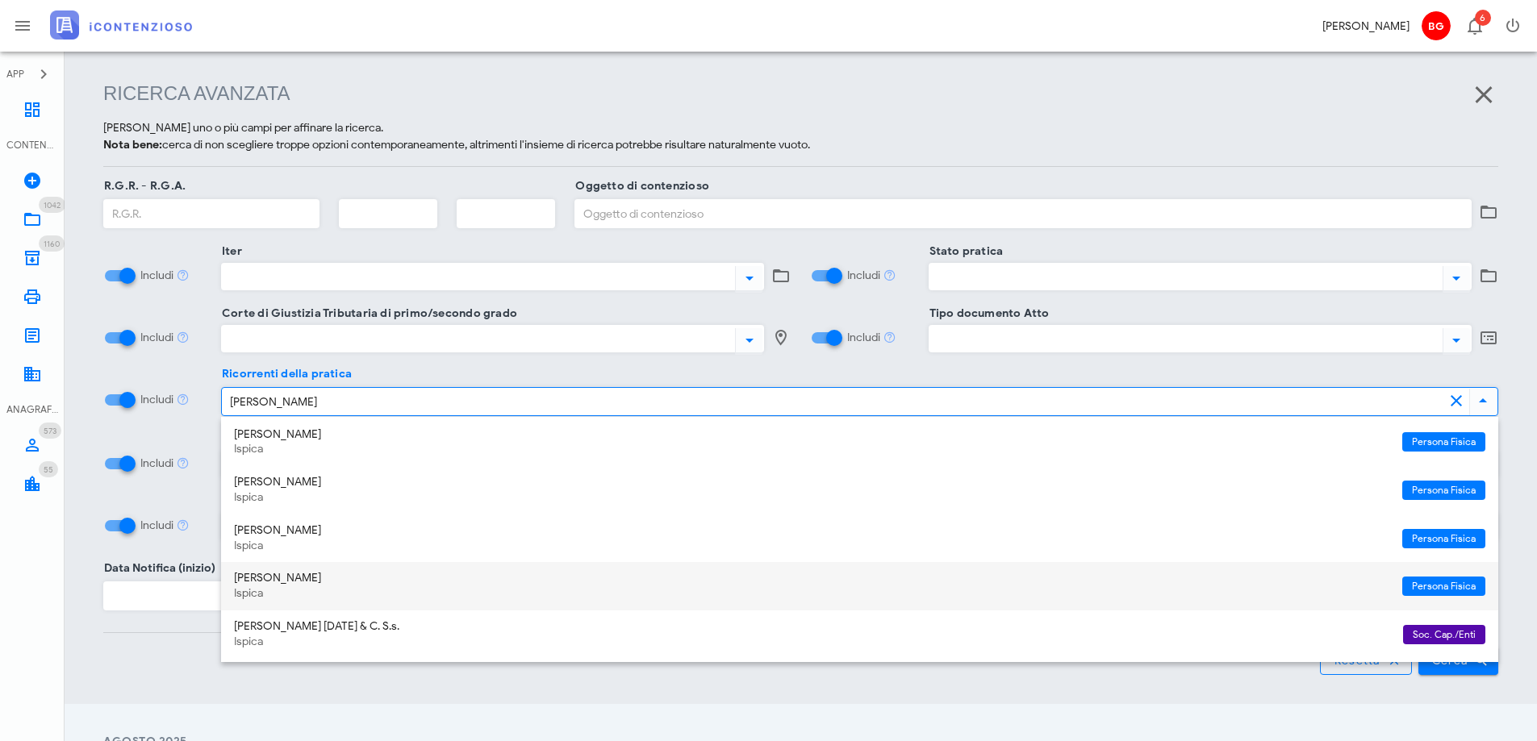
scroll to position [161, 0]
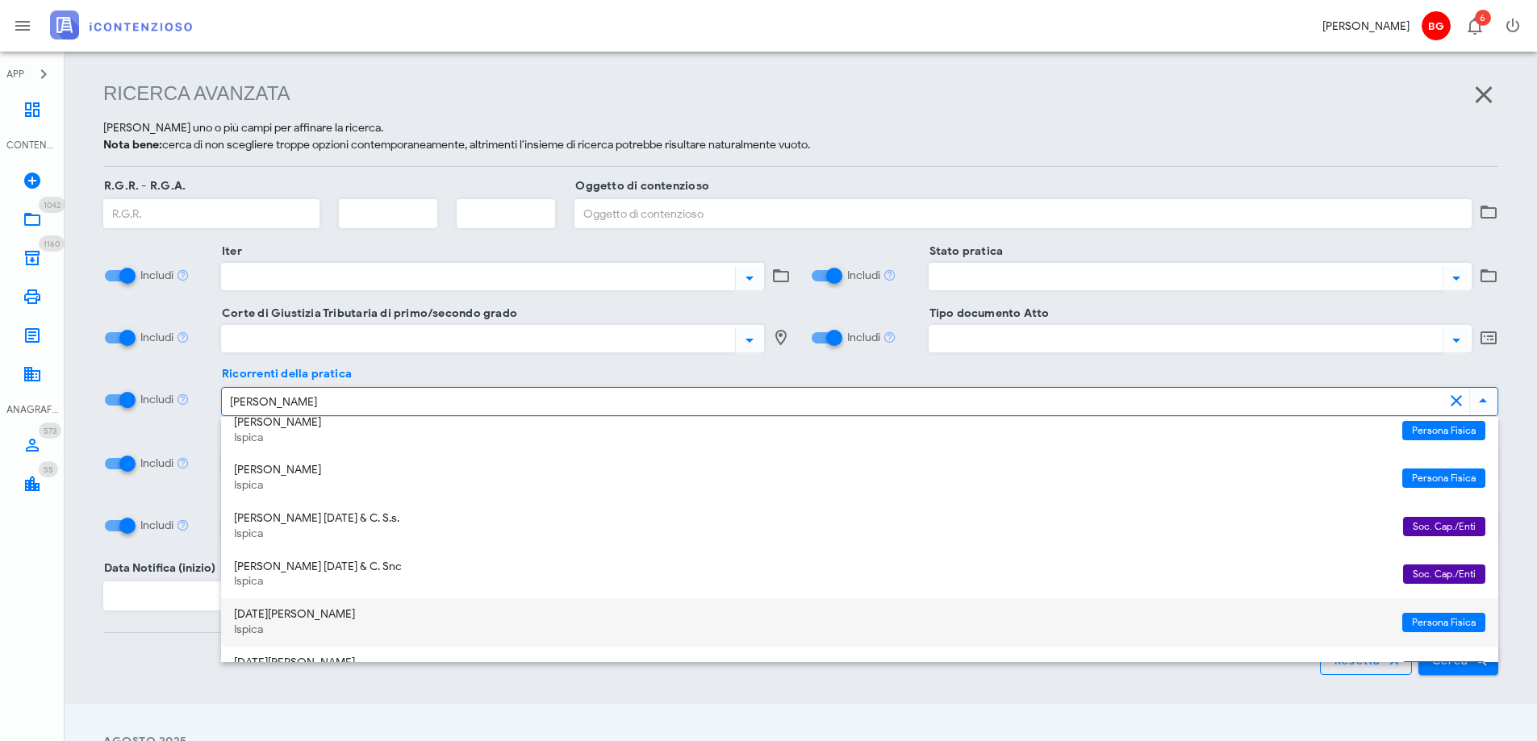
click at [513, 603] on div "Natale Iacono Ispica" at bounding box center [811, 623] width 1155 height 48
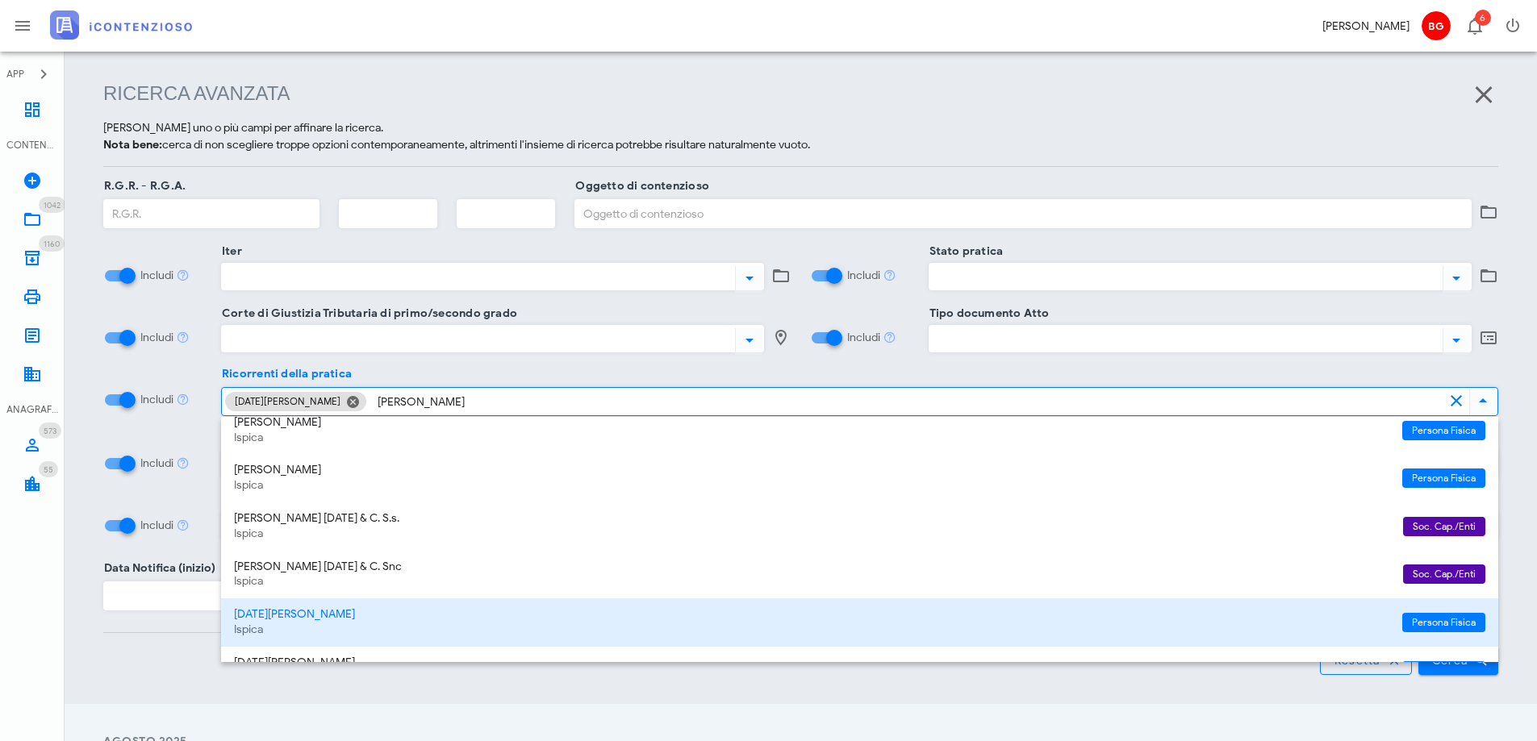
scroll to position [242, 0]
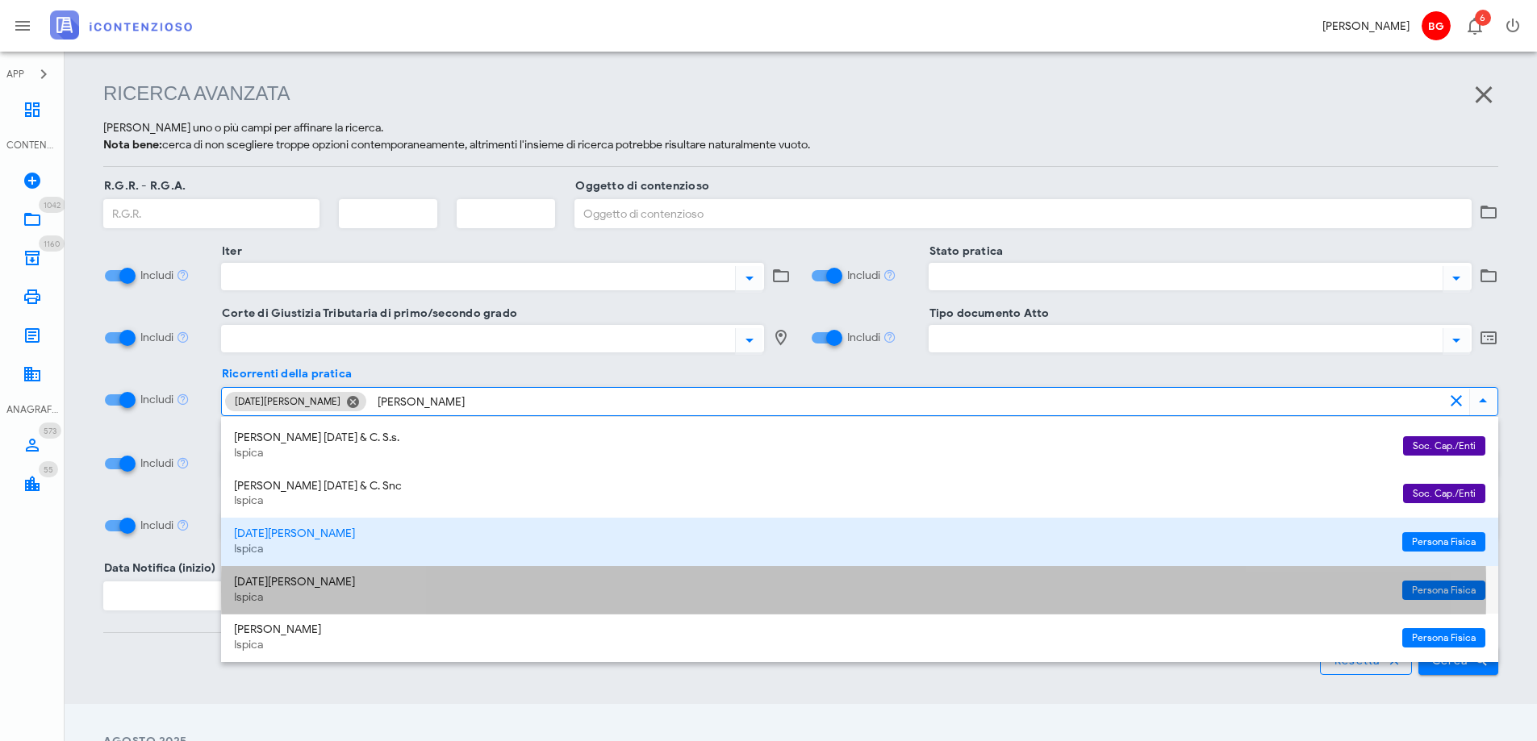
click at [495, 586] on div "Natale Iacono" at bounding box center [811, 583] width 1155 height 14
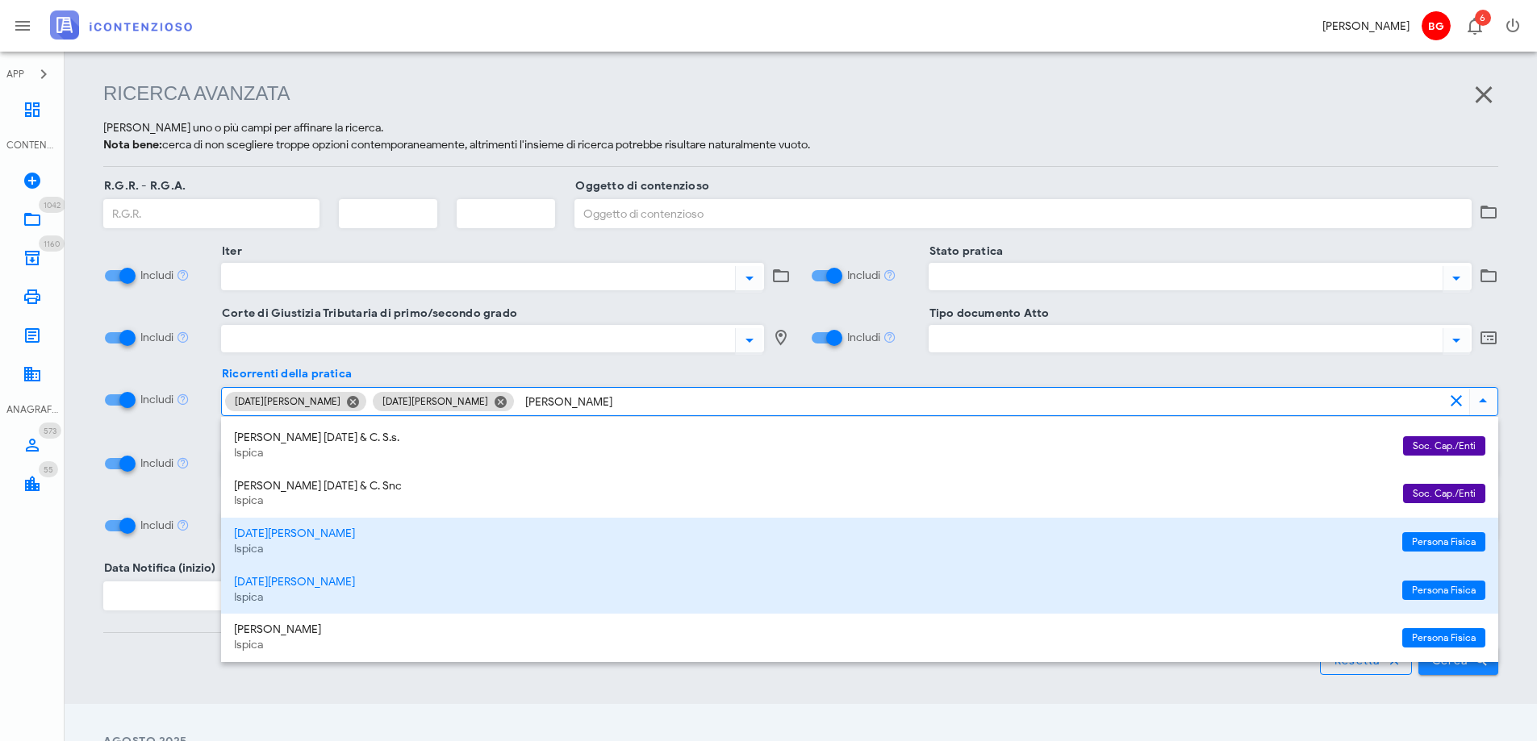
type input "iacono"
click at [1459, 671] on button "Cerca" at bounding box center [1458, 660] width 81 height 29
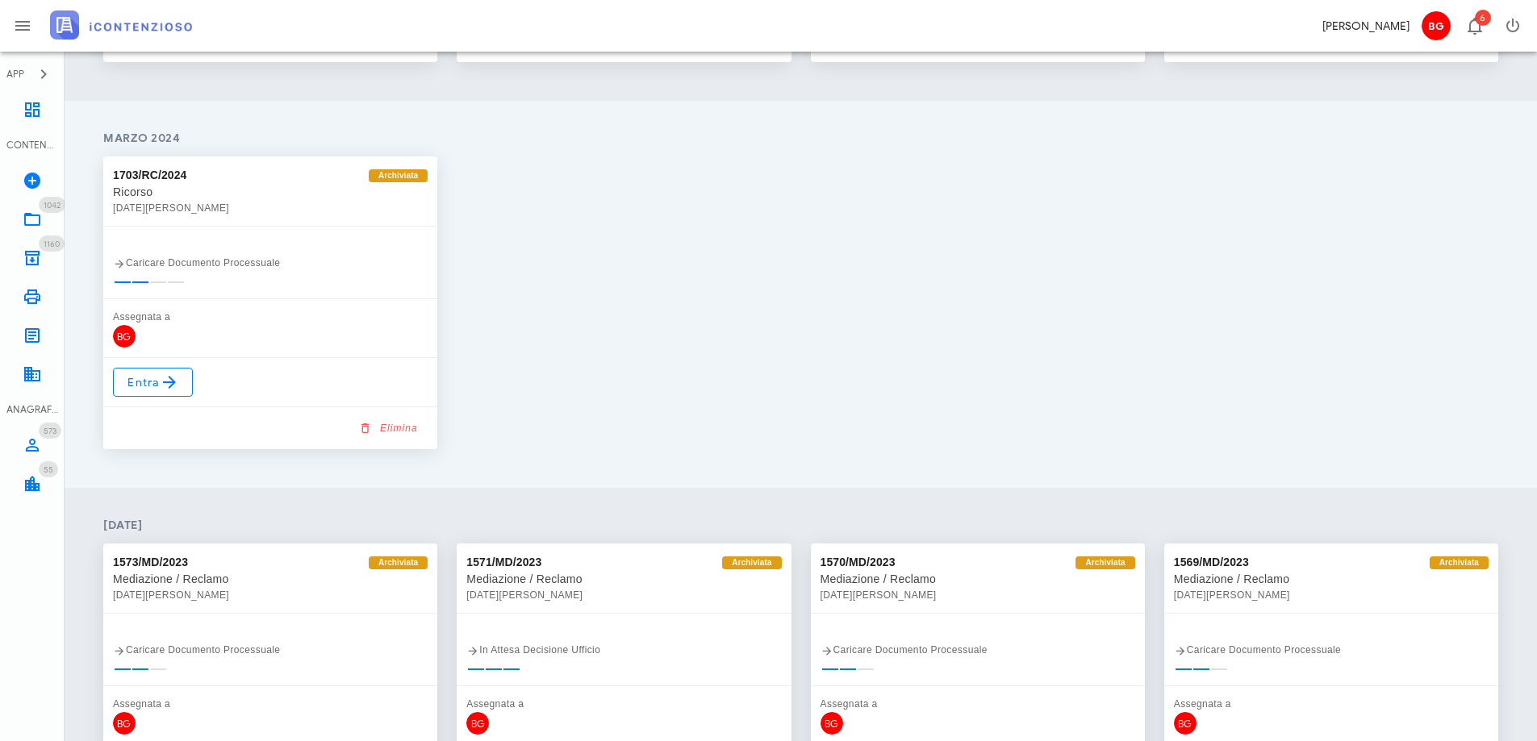
scroll to position [1747, 0]
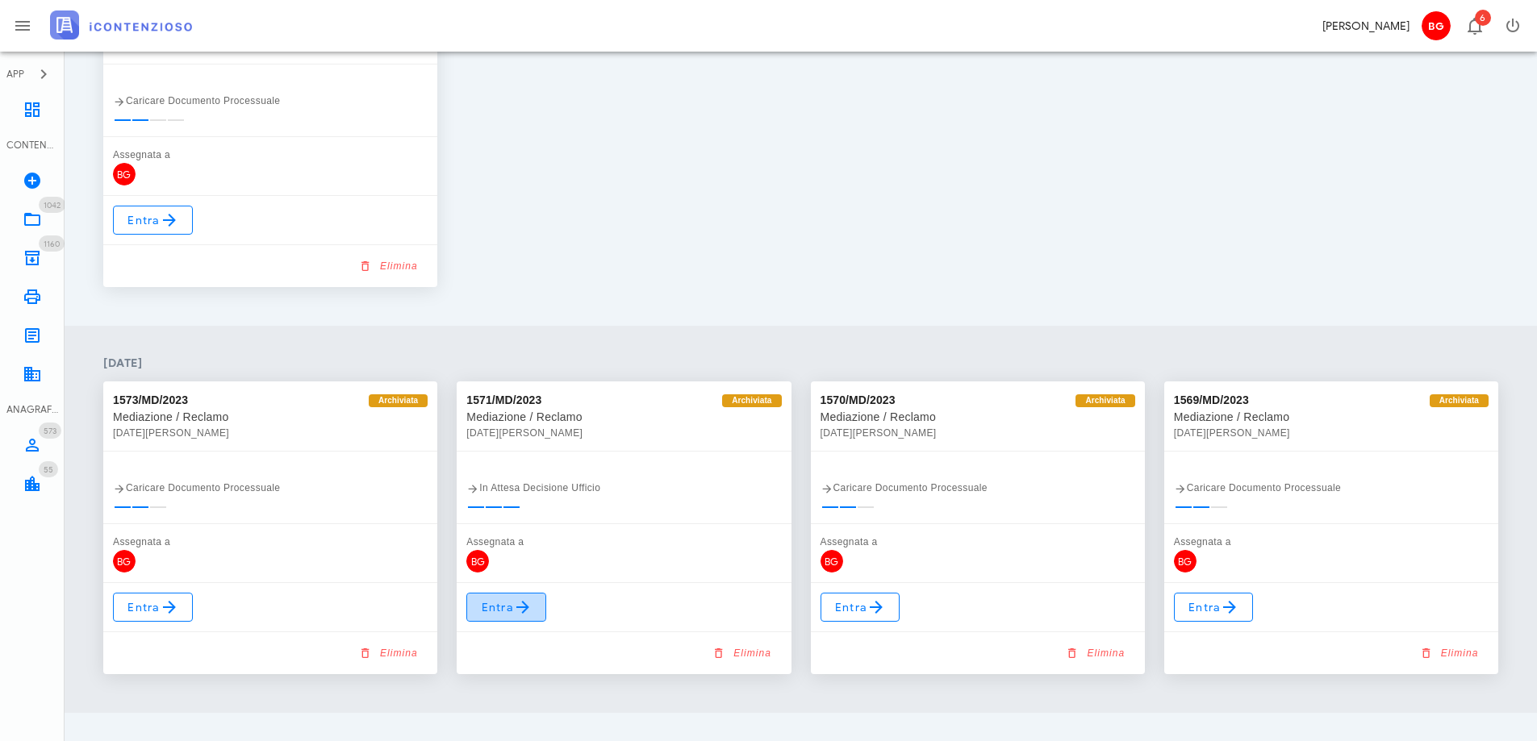
click at [494, 612] on span "Entra" at bounding box center [506, 607] width 52 height 19
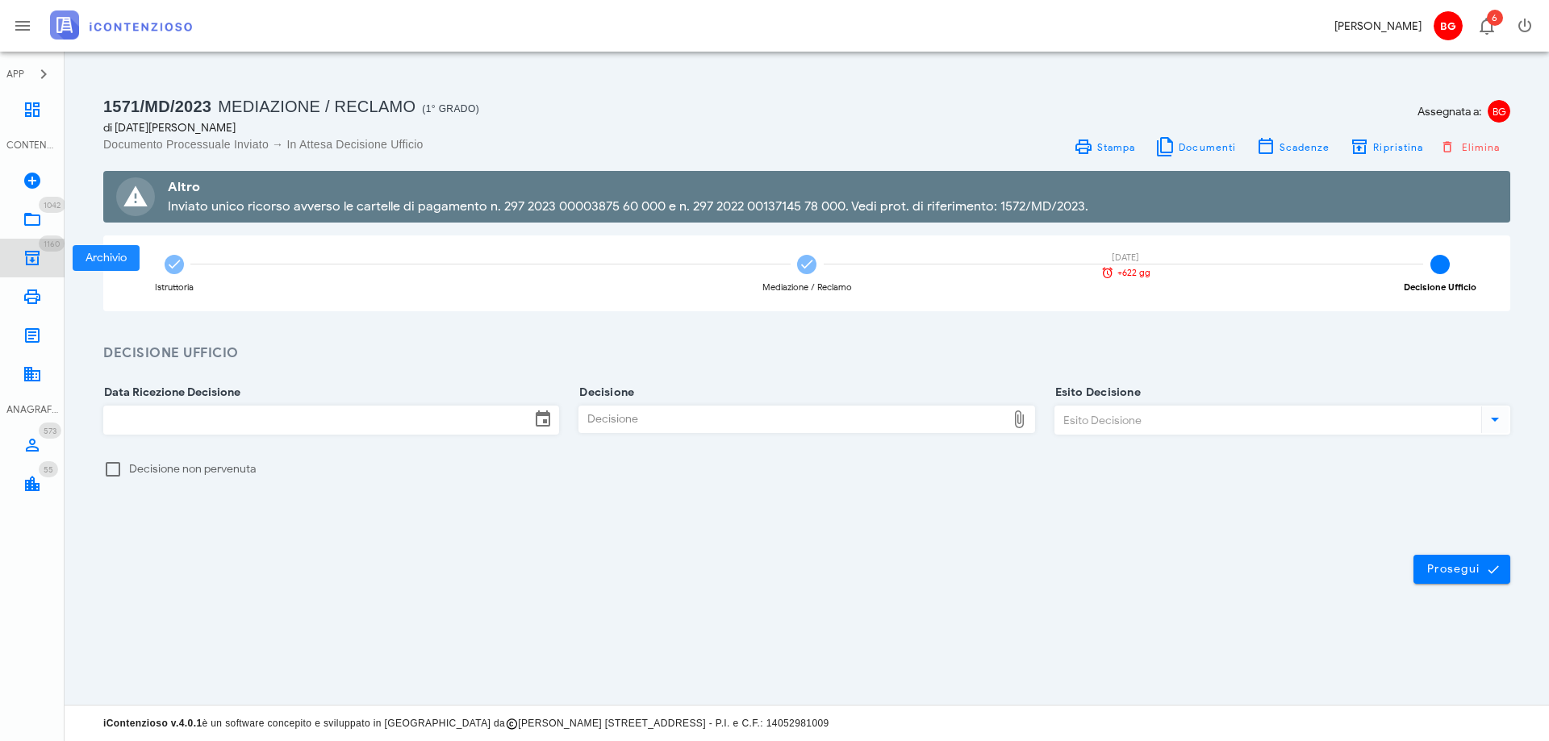
click at [35, 243] on link "1160 Archivio 1160" at bounding box center [32, 258] width 65 height 39
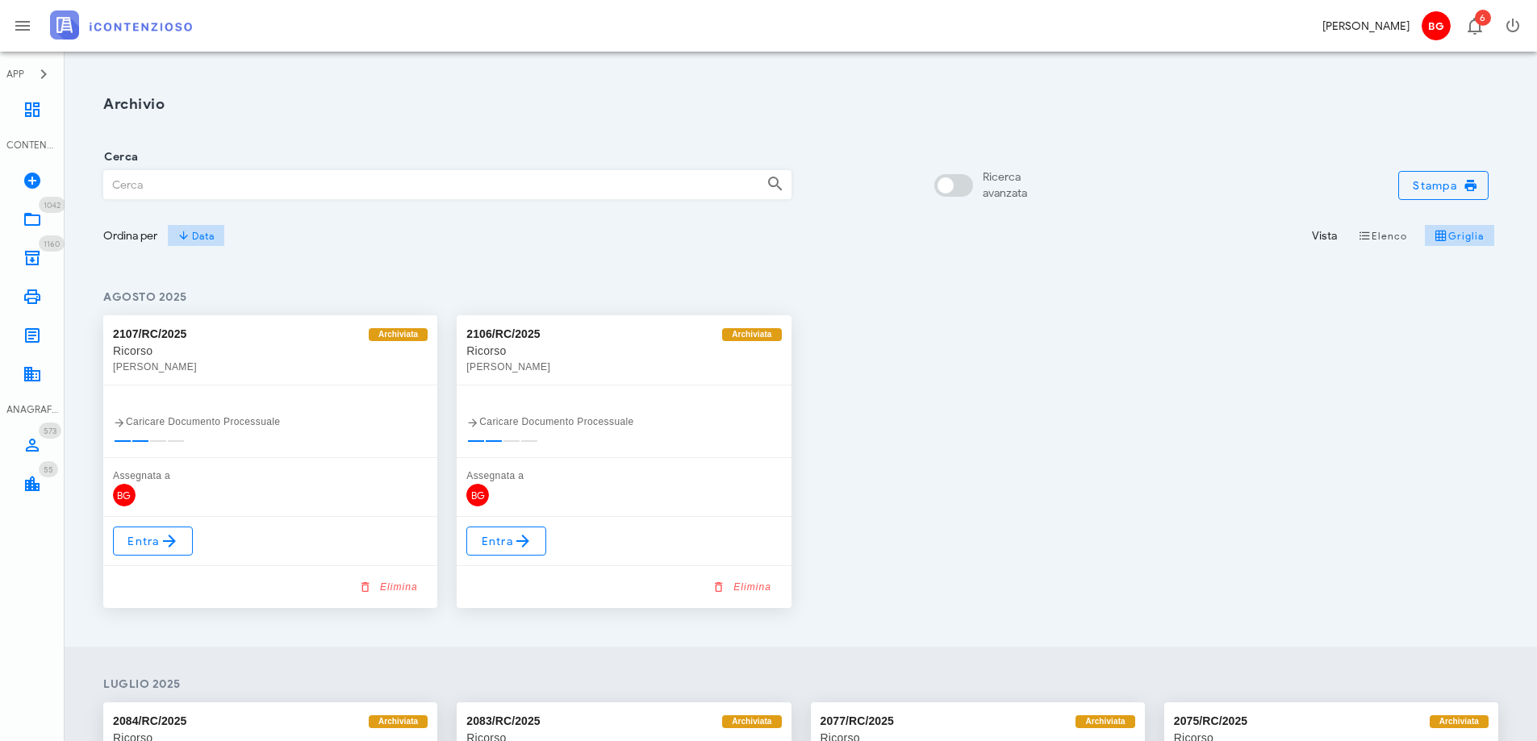
click at [715, 175] on input "Cerca" at bounding box center [428, 184] width 649 height 27
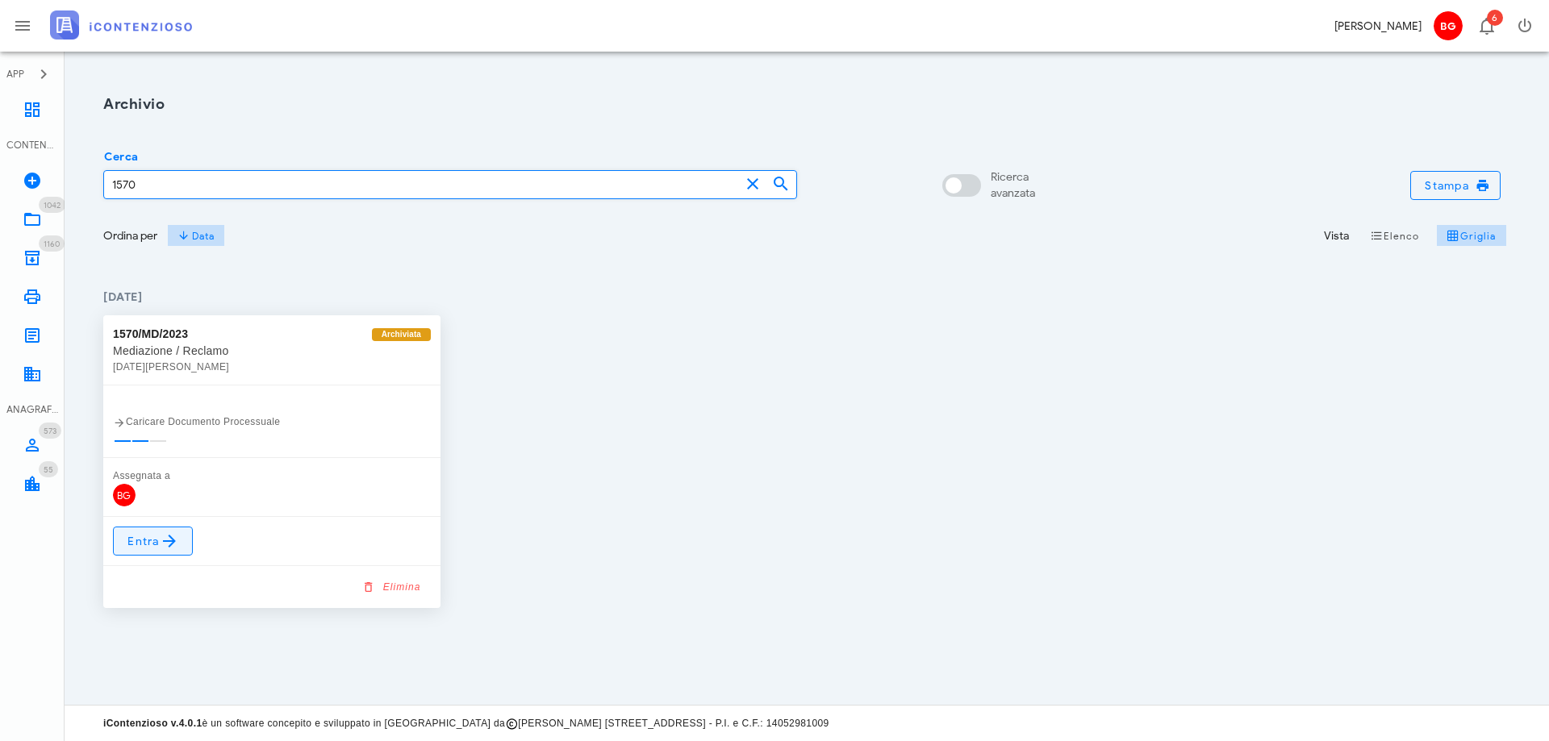
type input "1570"
click at [150, 555] on link "Entra" at bounding box center [153, 541] width 80 height 29
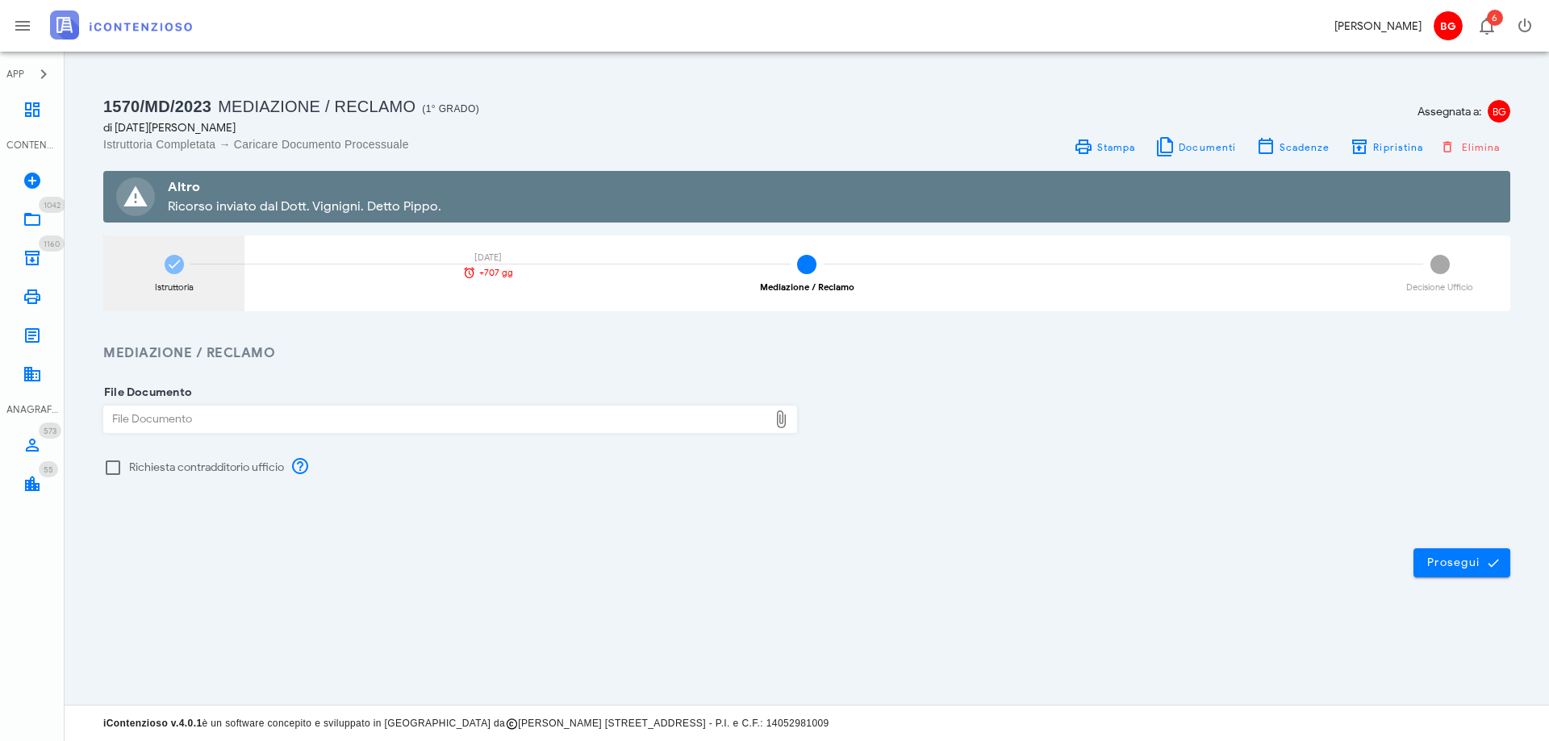
click at [193, 289] on div "Istruttoria" at bounding box center [174, 287] width 39 height 9
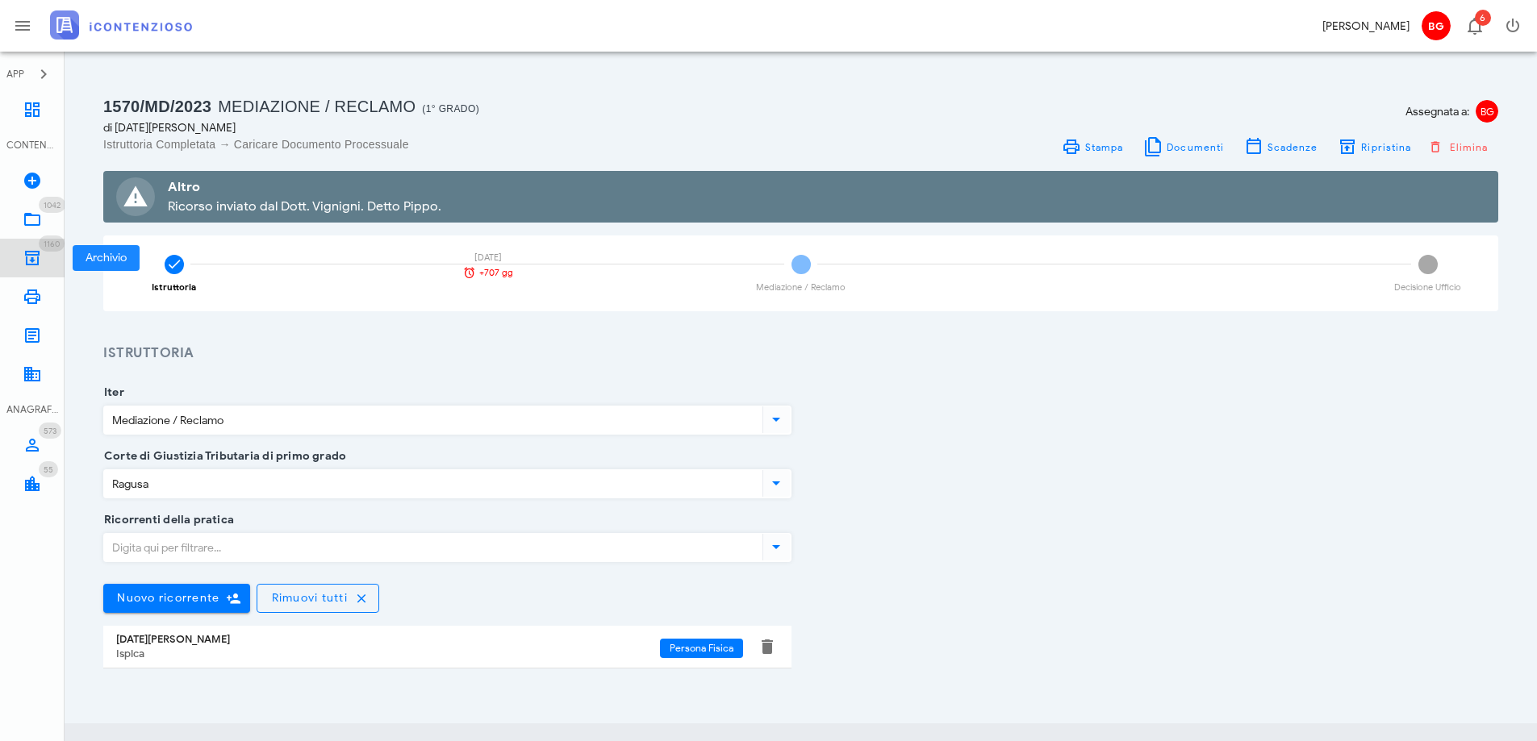
click at [40, 253] on icon at bounding box center [32, 257] width 19 height 19
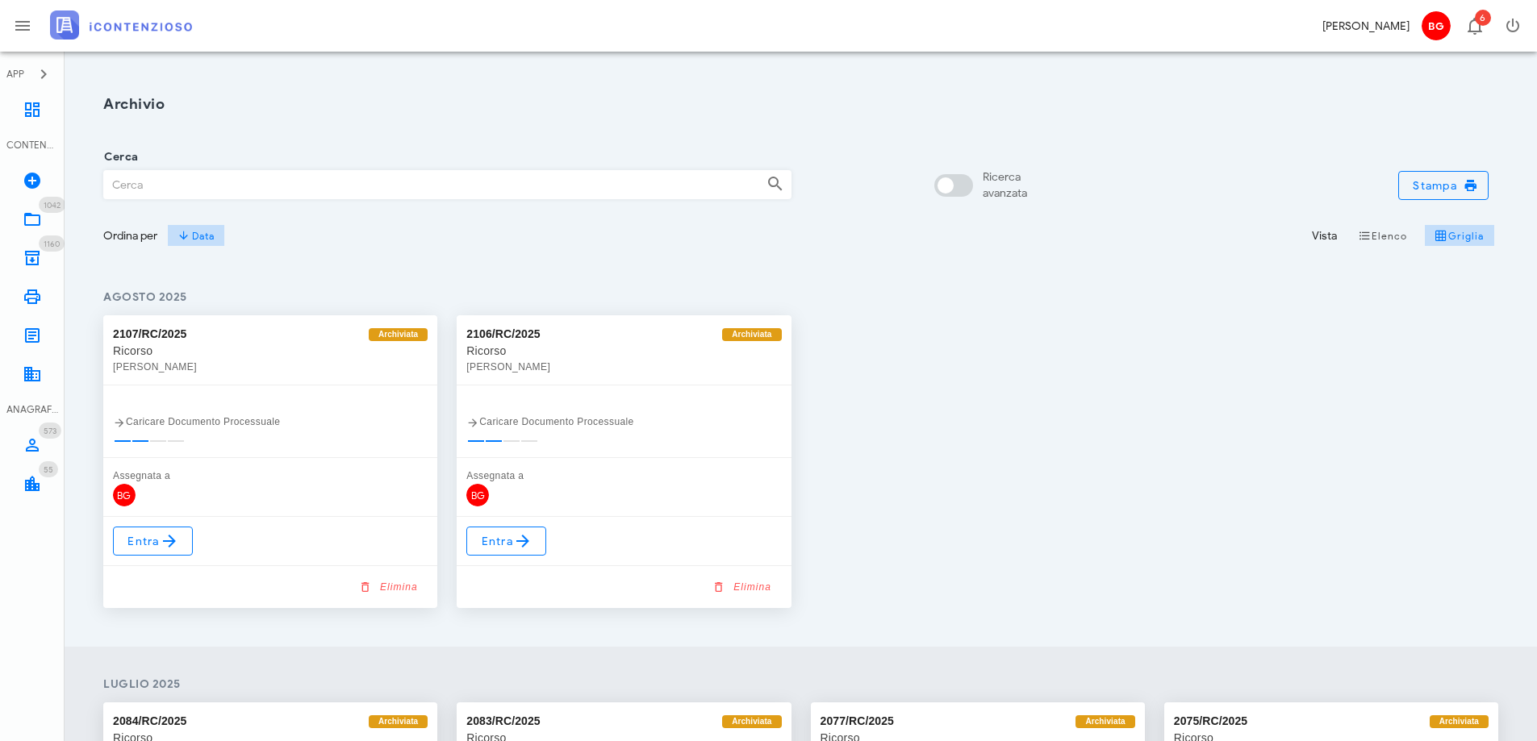
click at [315, 172] on input "Cerca" at bounding box center [428, 184] width 649 height 27
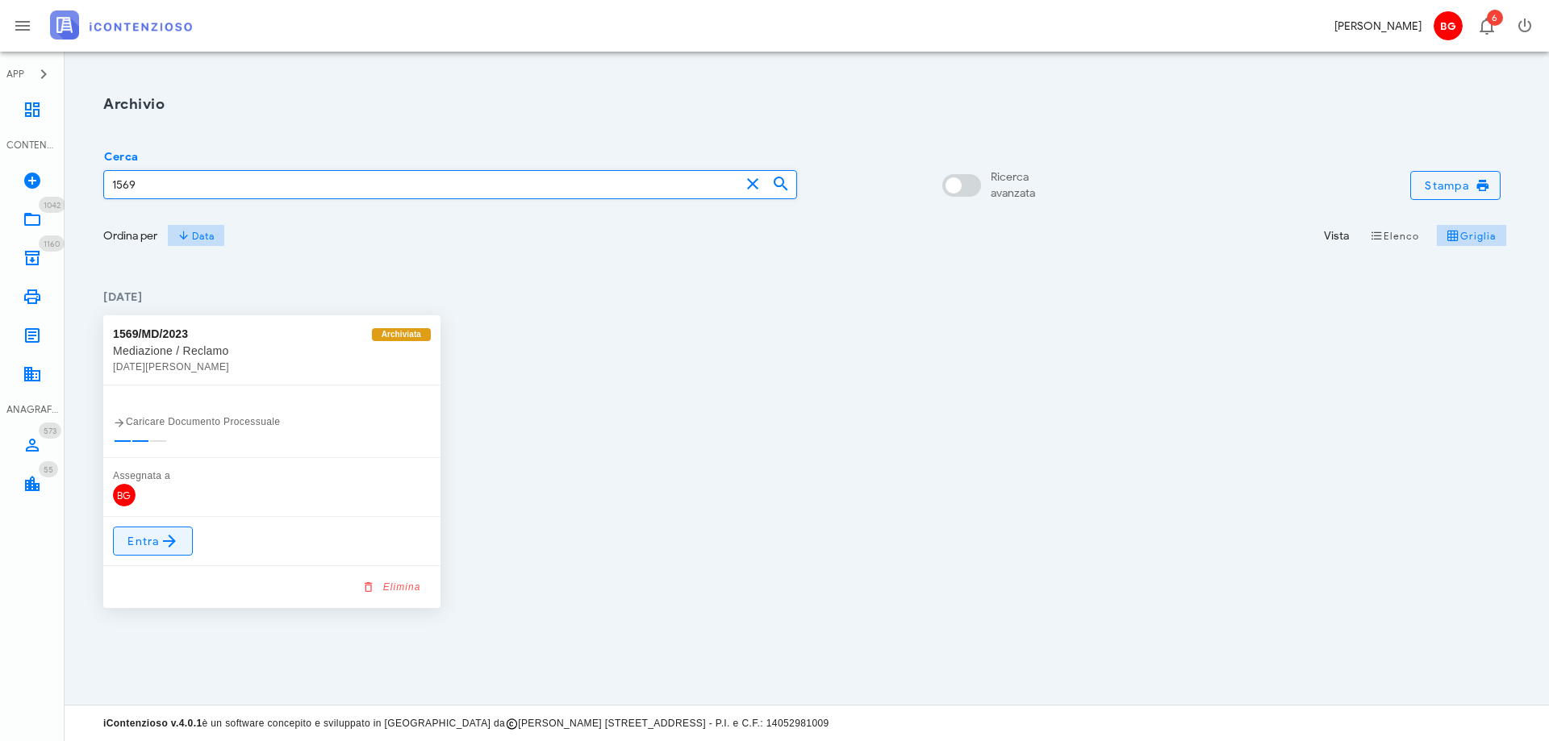
type input "1569"
click at [155, 547] on span "Entra" at bounding box center [153, 541] width 52 height 19
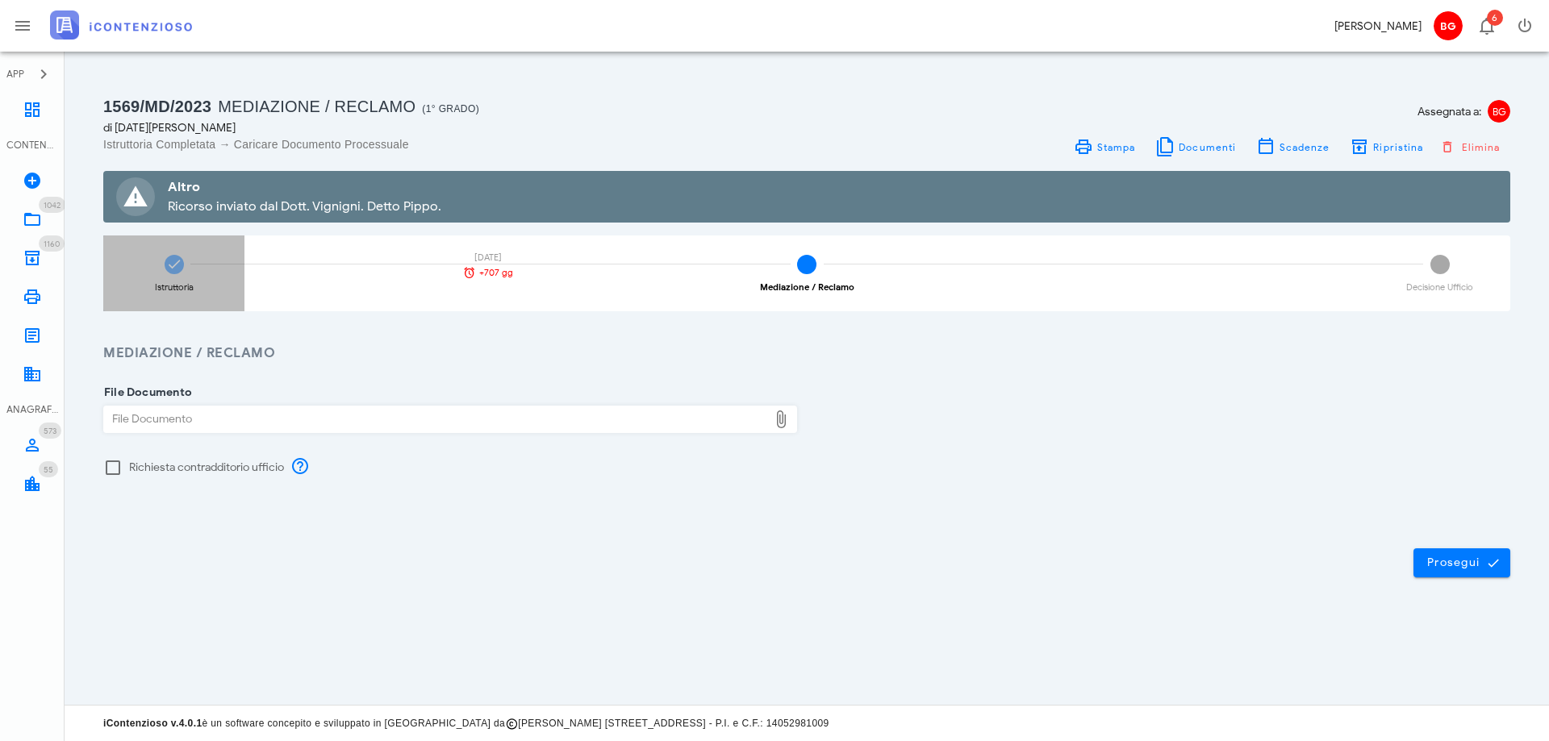
click at [202, 274] on div "Istruttoria [DATE] +707 gg" at bounding box center [173, 274] width 141 height 76
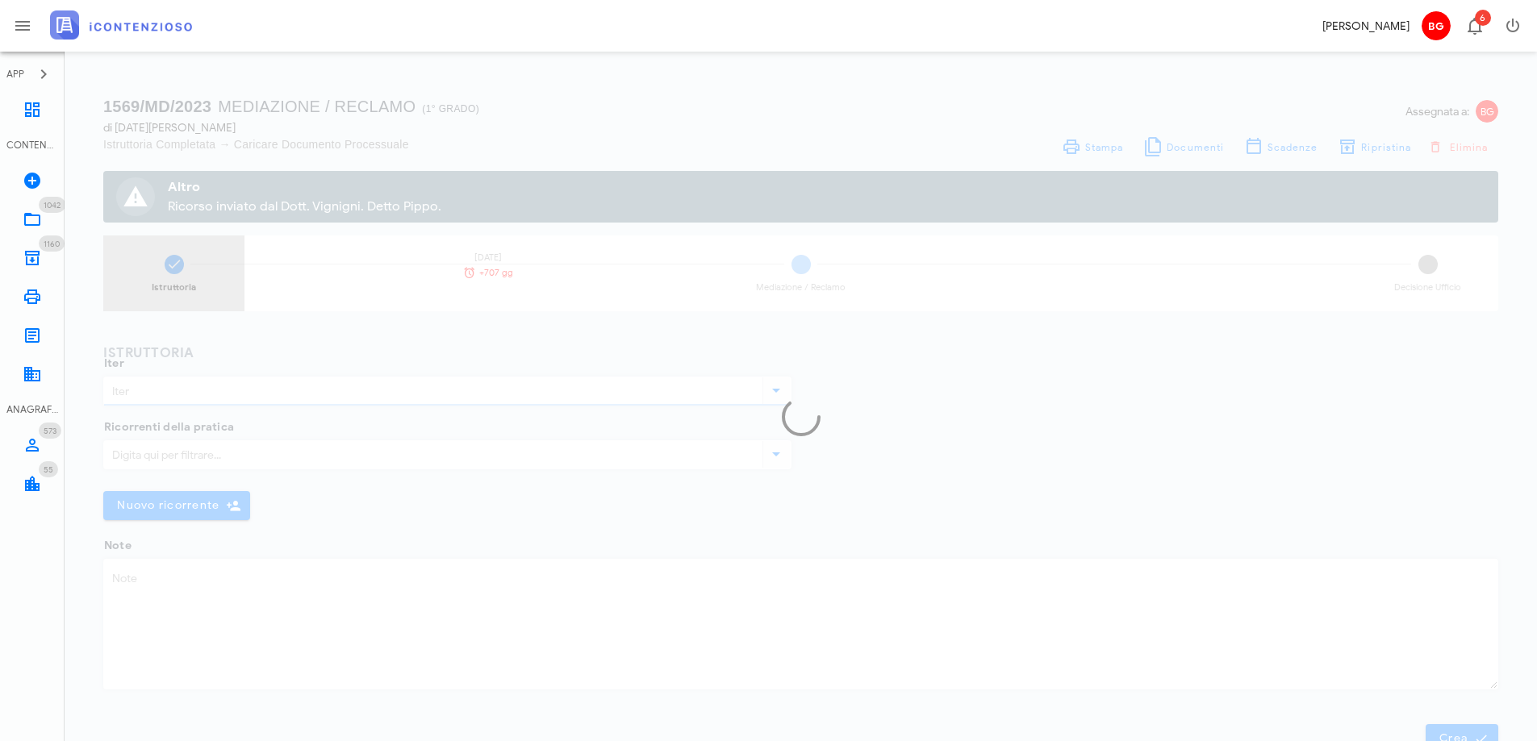
type input "Mediazione / Reclamo"
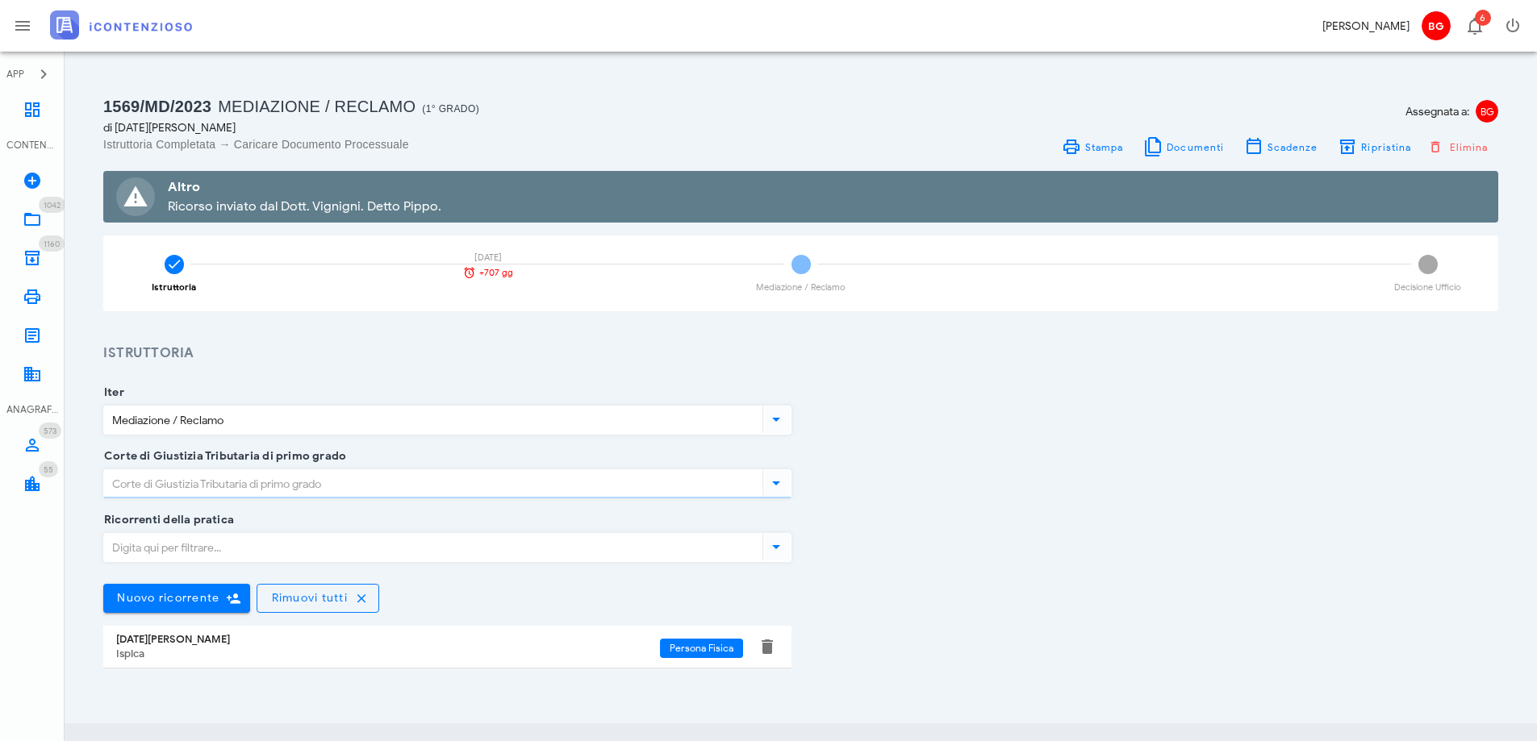
type input "Ragusa"
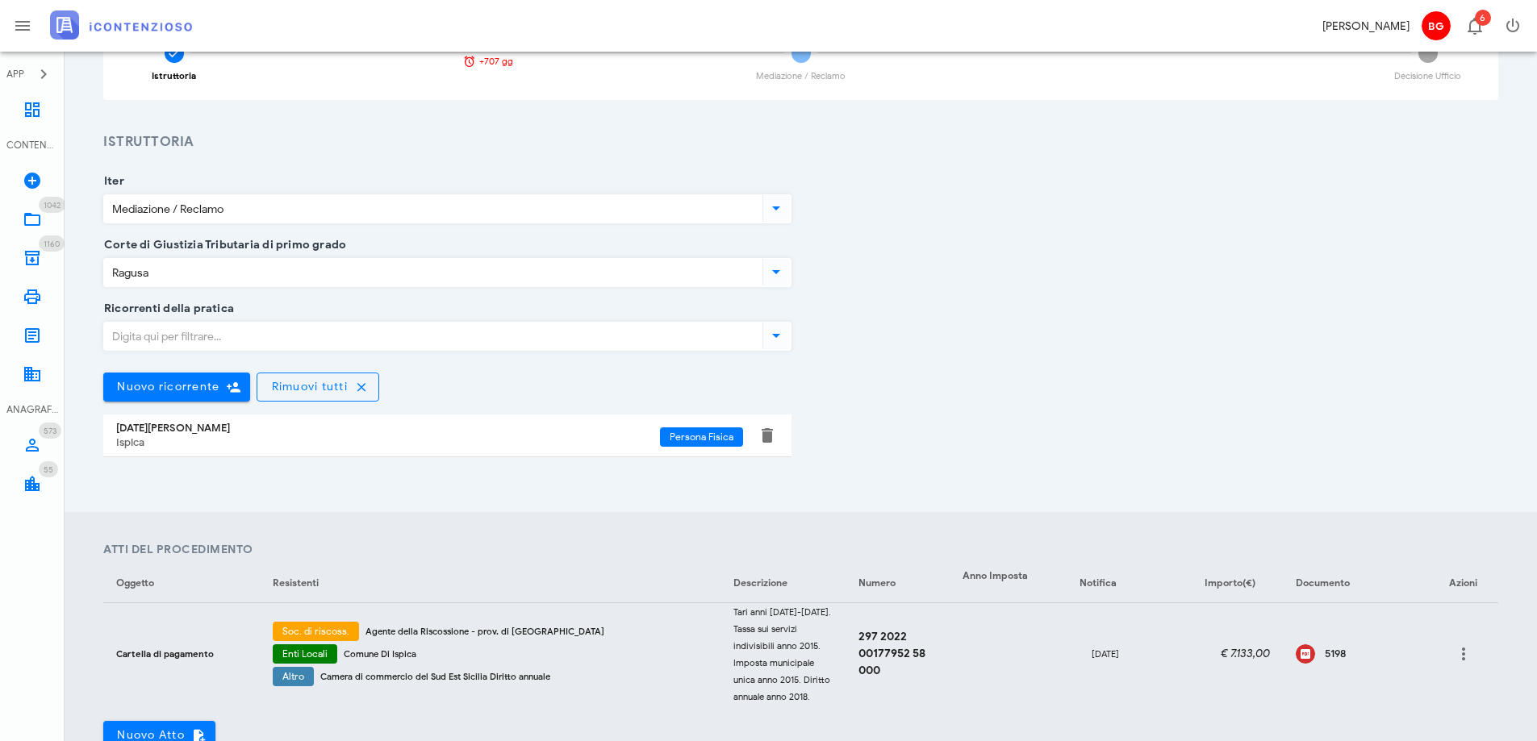
scroll to position [323, 0]
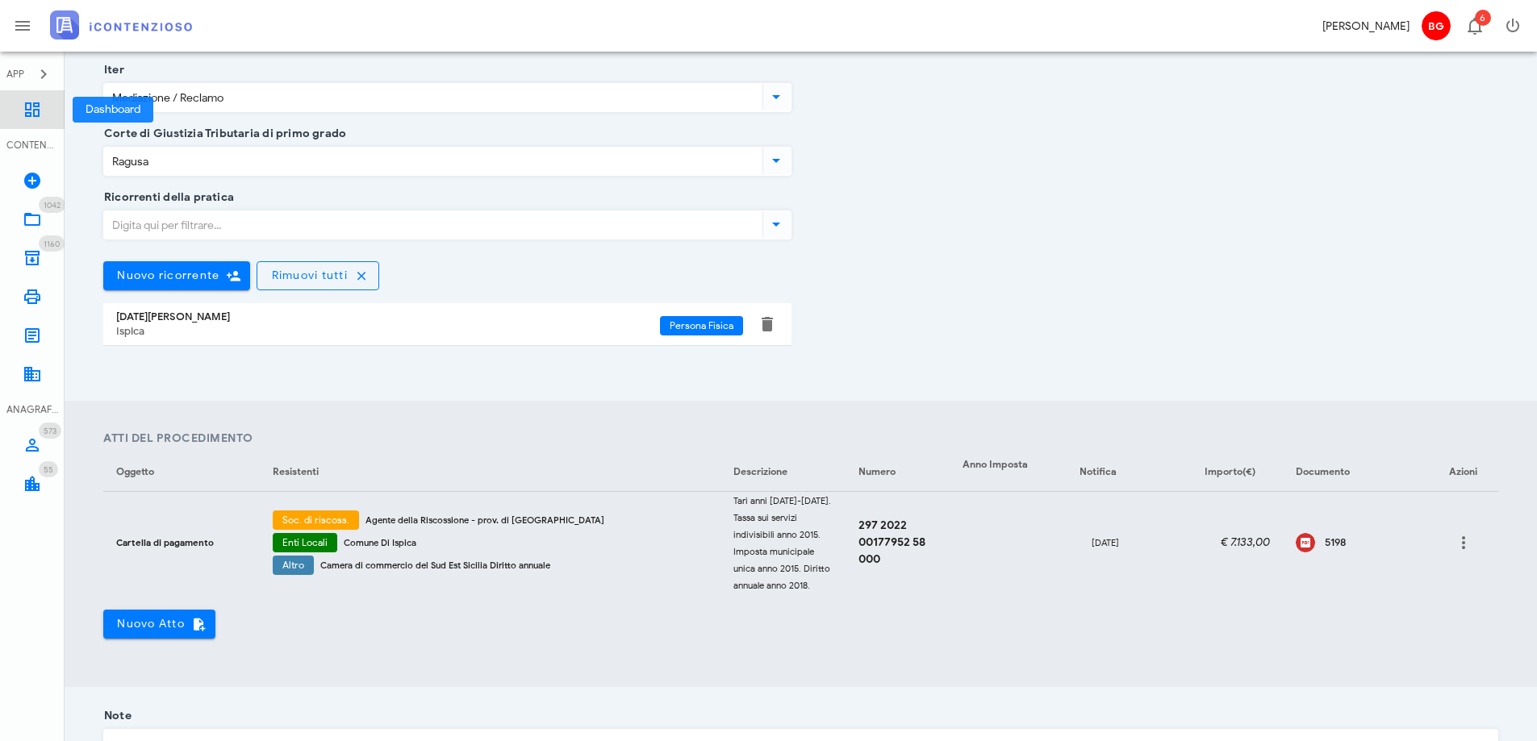
click at [38, 124] on link "Dashboard" at bounding box center [32, 109] width 65 height 39
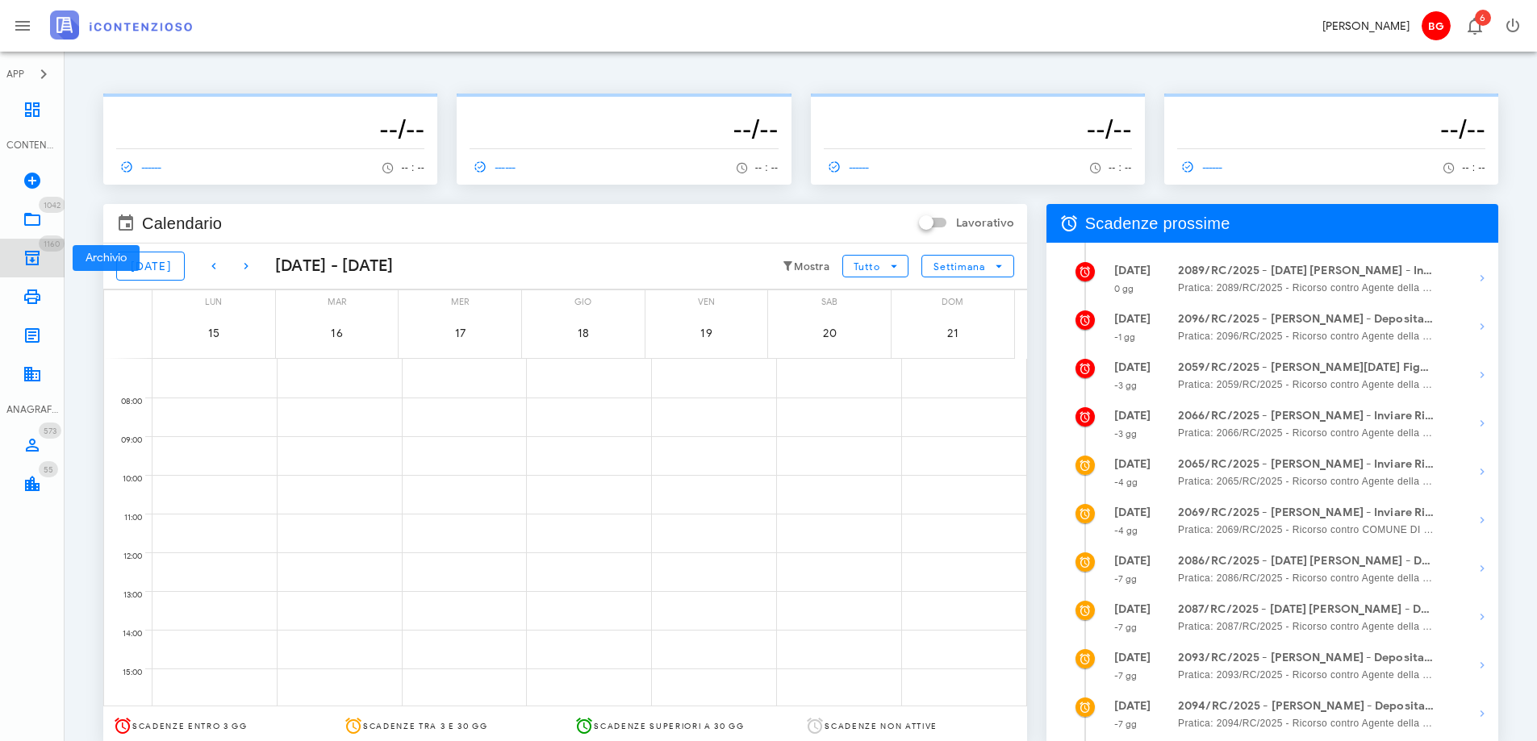
click at [31, 261] on icon at bounding box center [32, 257] width 19 height 19
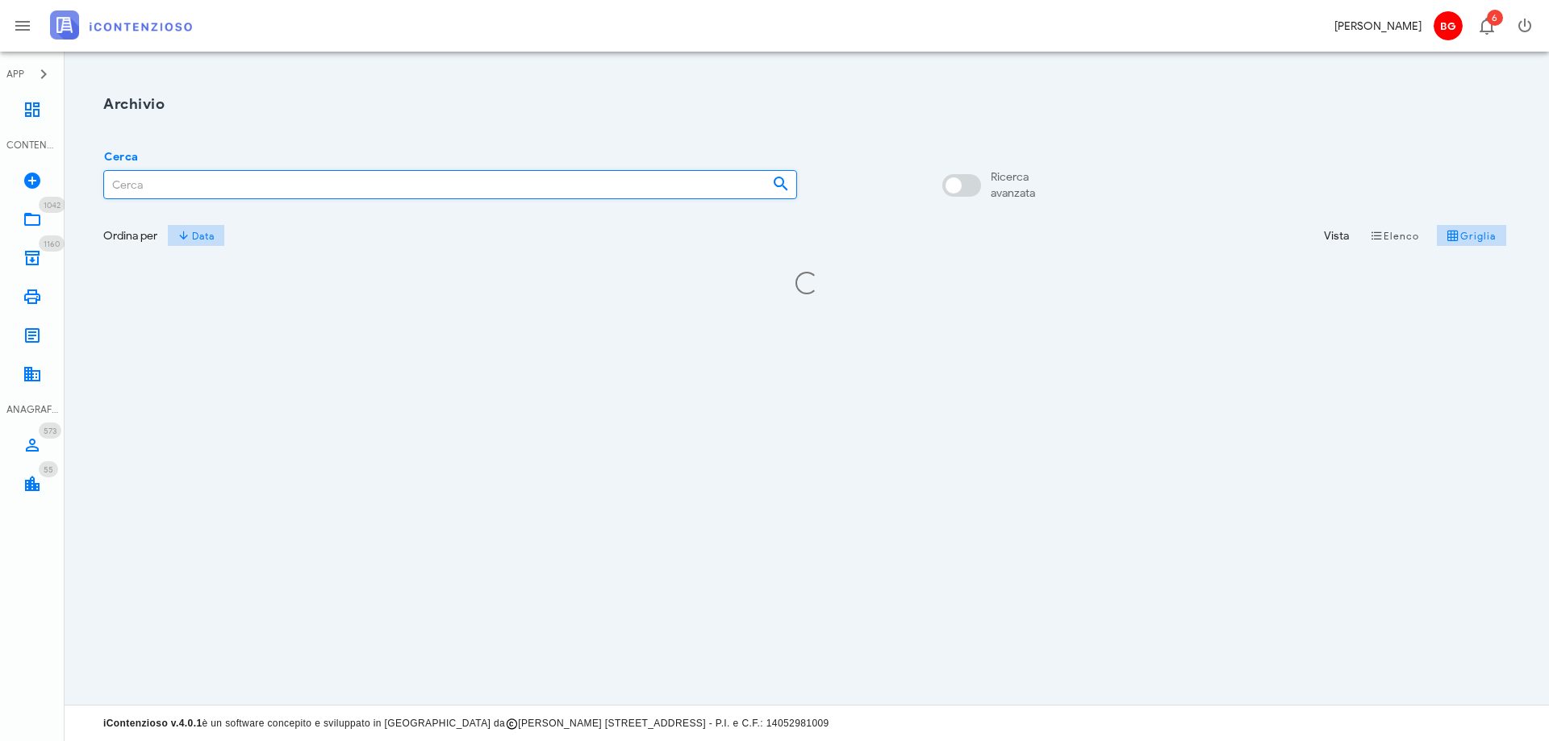
click at [335, 177] on input "Cerca" at bounding box center [431, 184] width 655 height 27
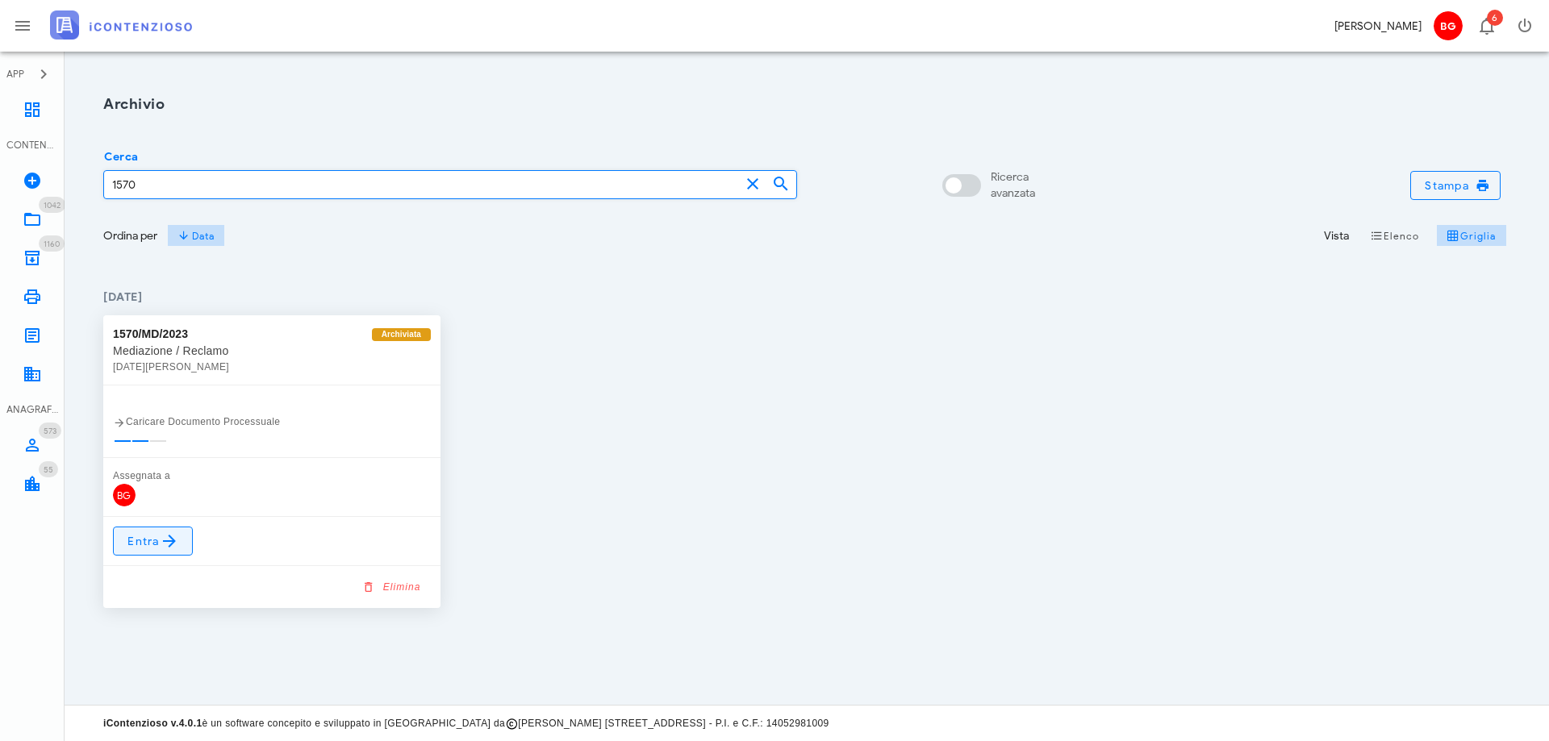
type input "1570"
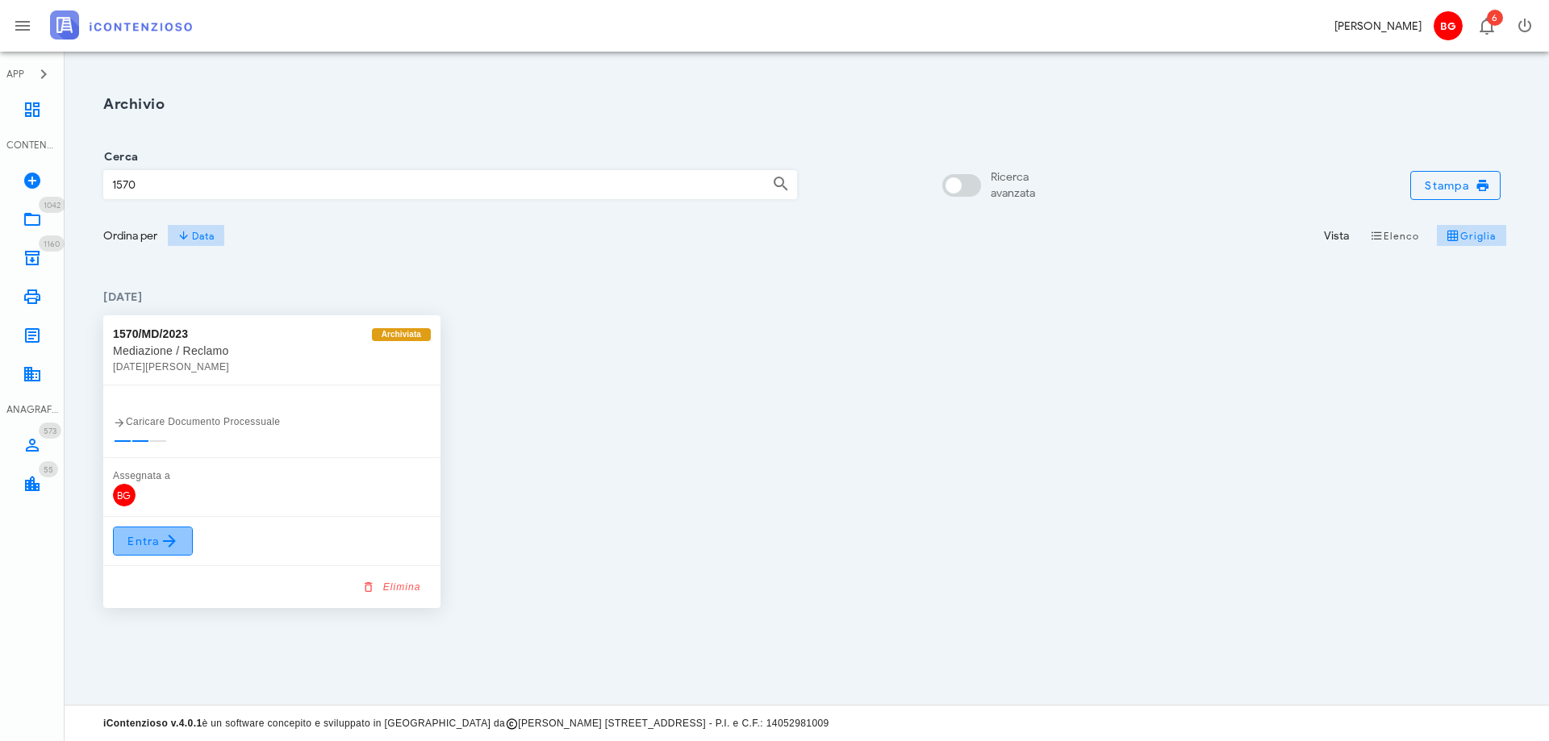
click at [173, 542] on icon at bounding box center [169, 541] width 19 height 19
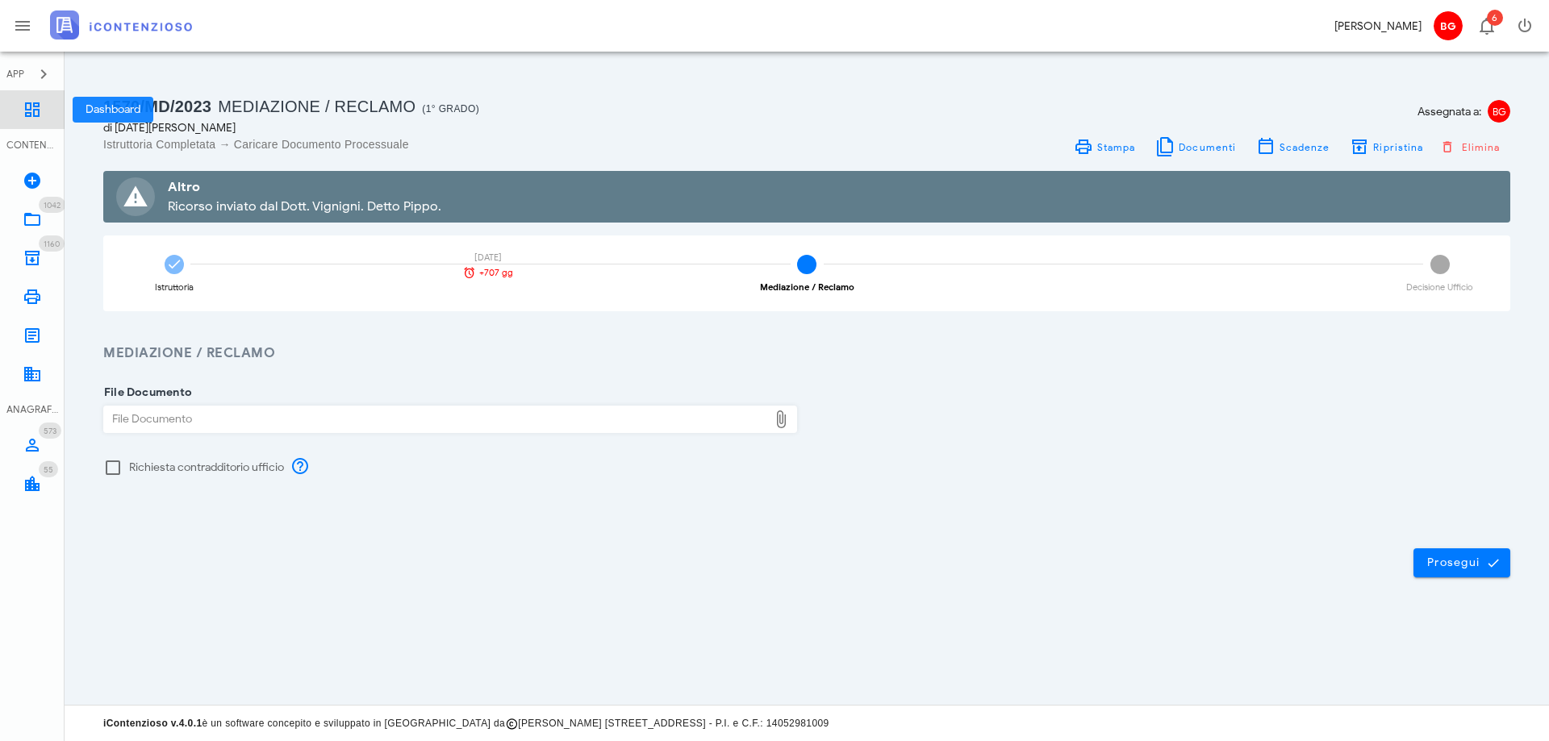
click at [21, 121] on link "Dashboard" at bounding box center [32, 109] width 65 height 39
